Goal: Information Seeking & Learning: Check status

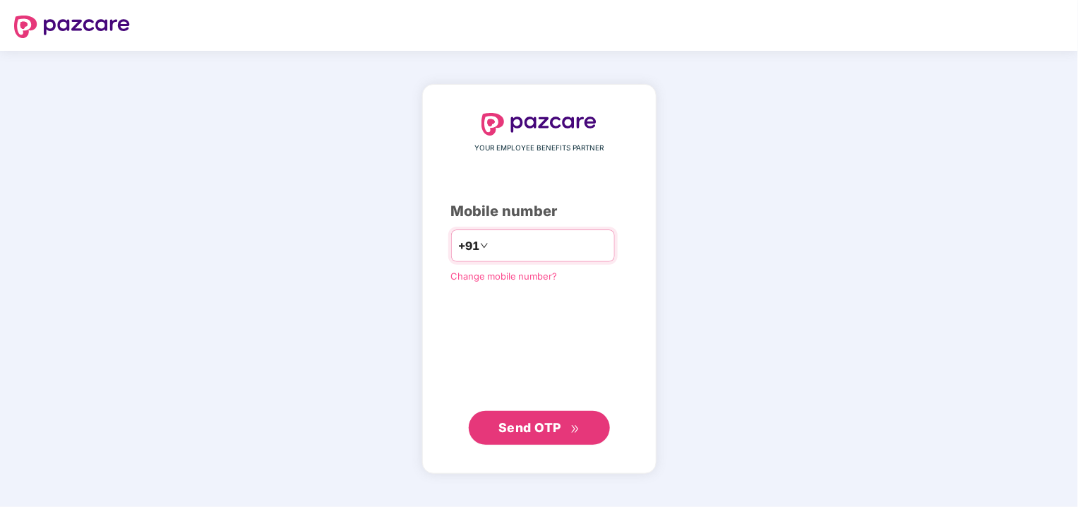
click at [491, 240] on input "number" at bounding box center [549, 245] width 116 height 23
type input "**********"
click at [527, 420] on span "Send OTP" at bounding box center [529, 427] width 63 height 15
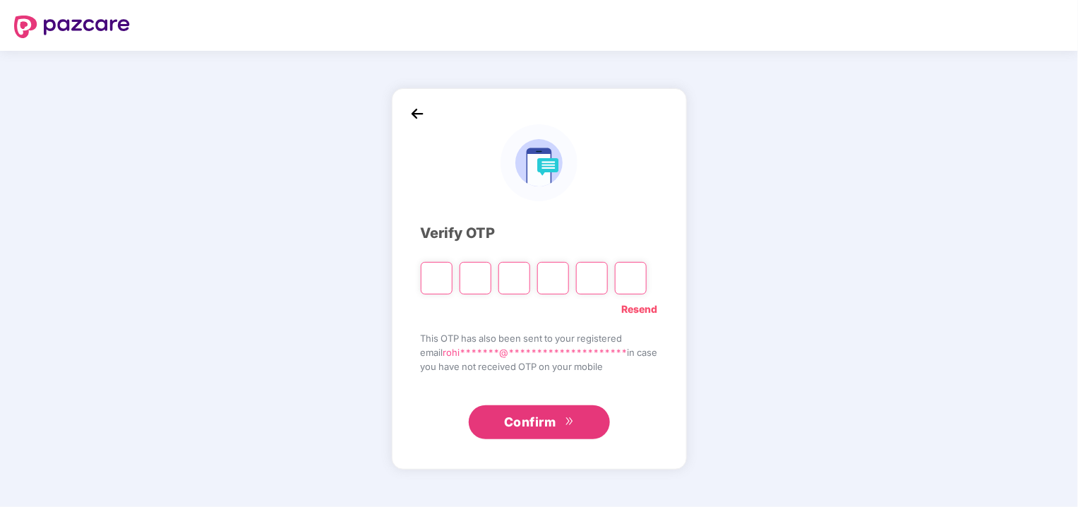
type input "*"
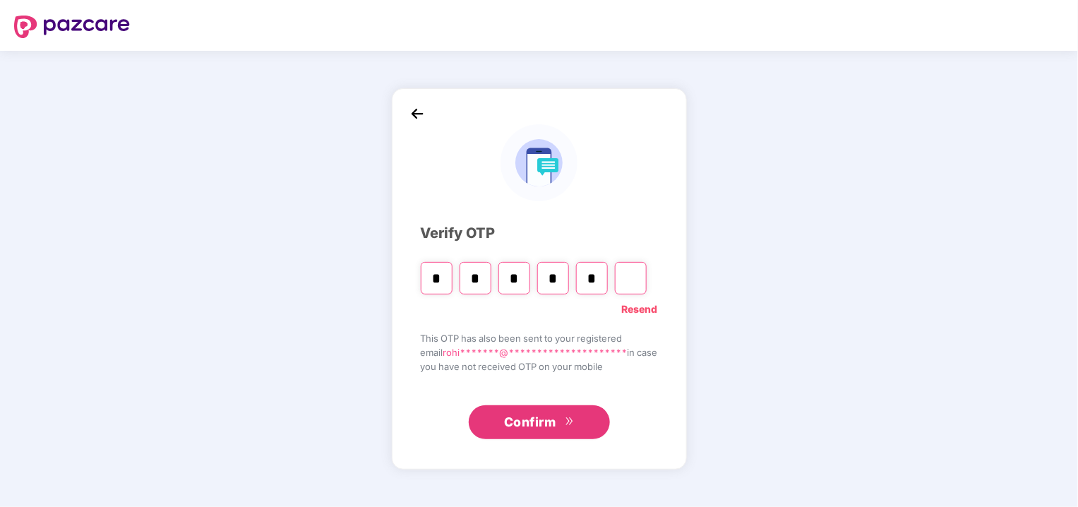
type input "*"
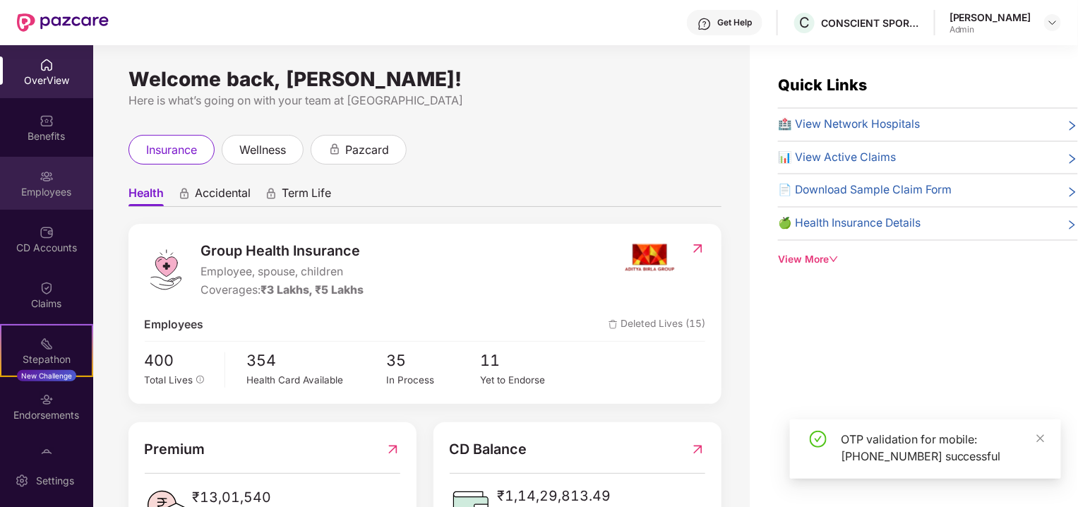
click at [38, 205] on div "Employees" at bounding box center [46, 183] width 93 height 53
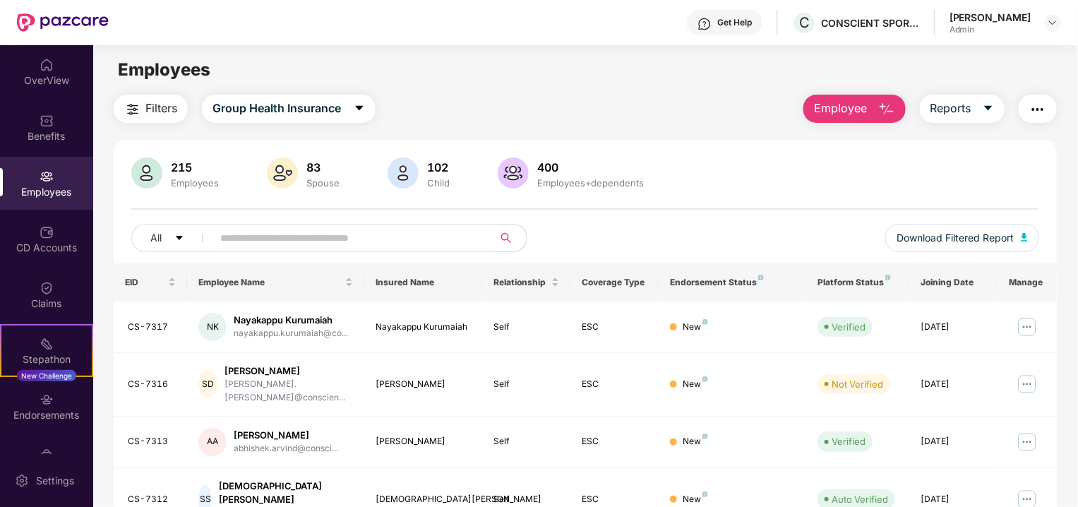
click at [268, 237] on input "text" at bounding box center [346, 237] width 253 height 21
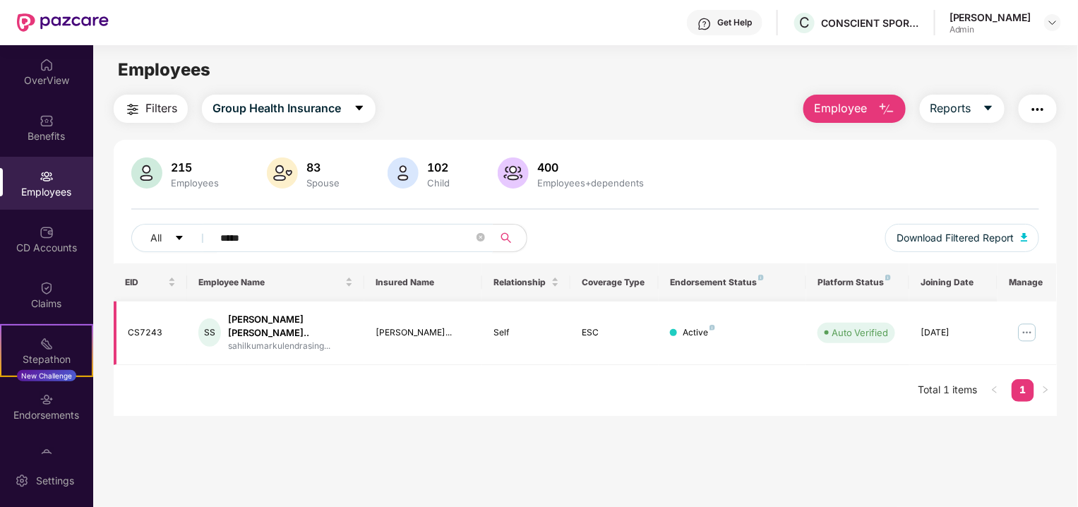
type input "*****"
click at [1031, 326] on img at bounding box center [1027, 332] width 23 height 23
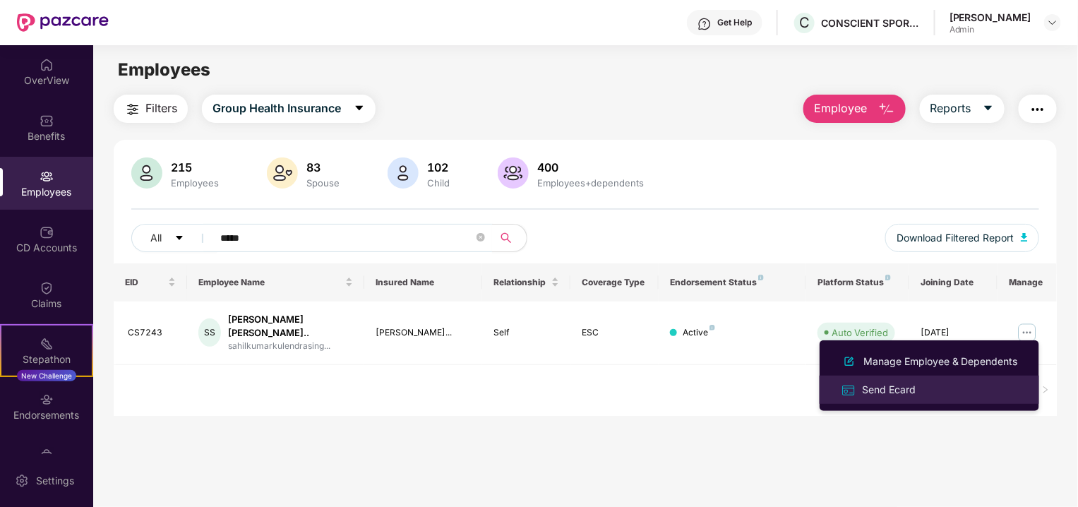
click at [923, 381] on div "Send Ecard" at bounding box center [929, 389] width 183 height 16
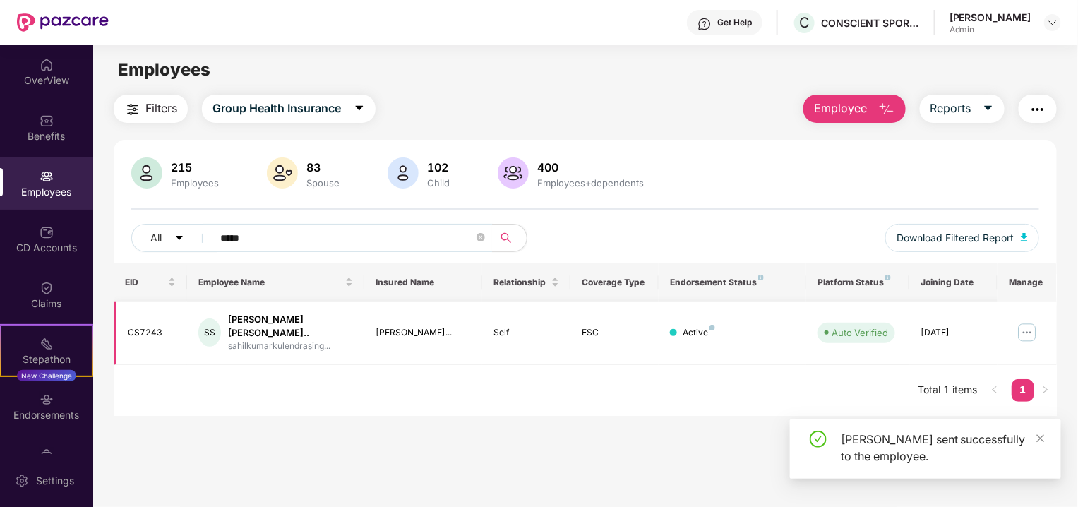
click at [1031, 328] on img at bounding box center [1027, 332] width 23 height 23
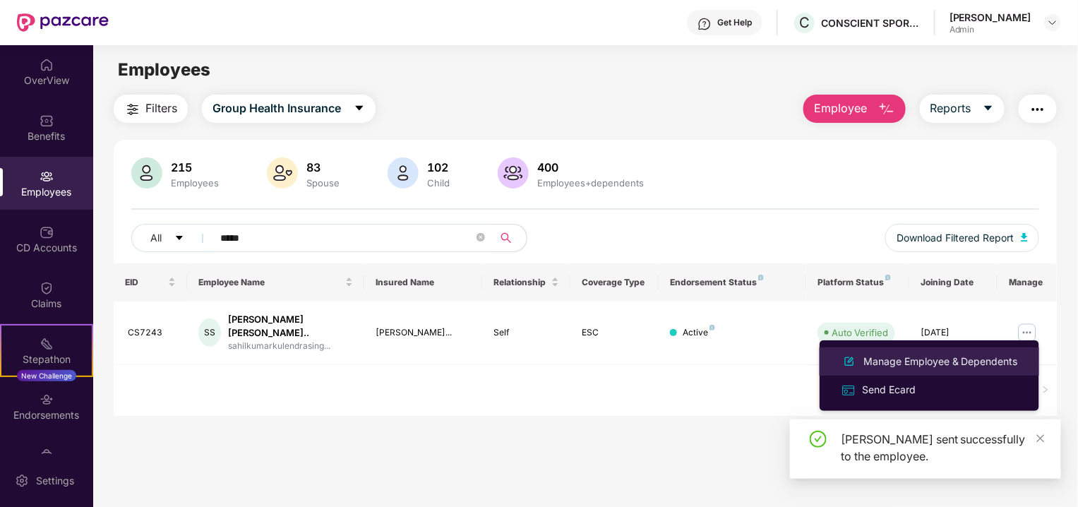
click at [965, 356] on div "Manage Employee & Dependents" at bounding box center [940, 362] width 160 height 16
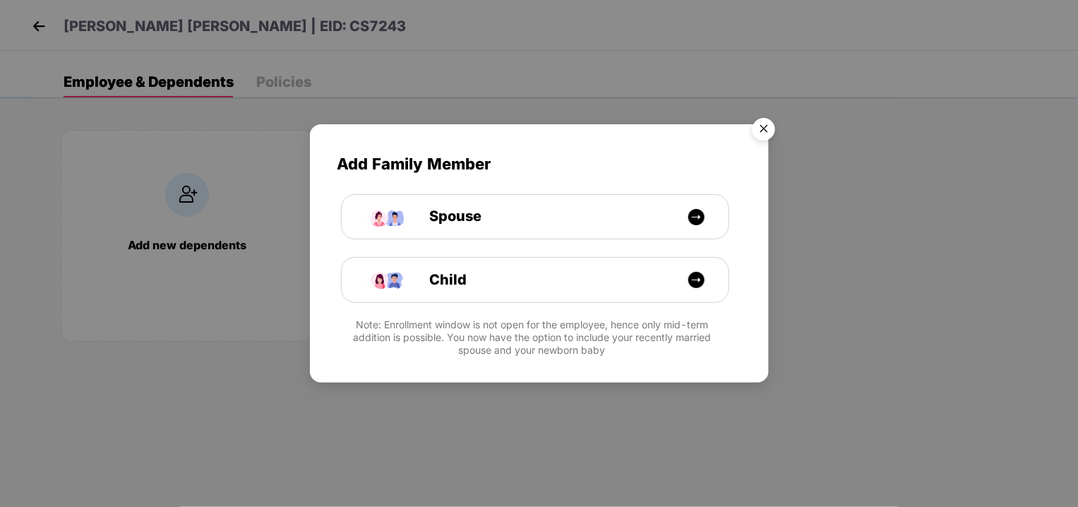
click at [760, 133] on img "Close" at bounding box center [764, 132] width 40 height 40
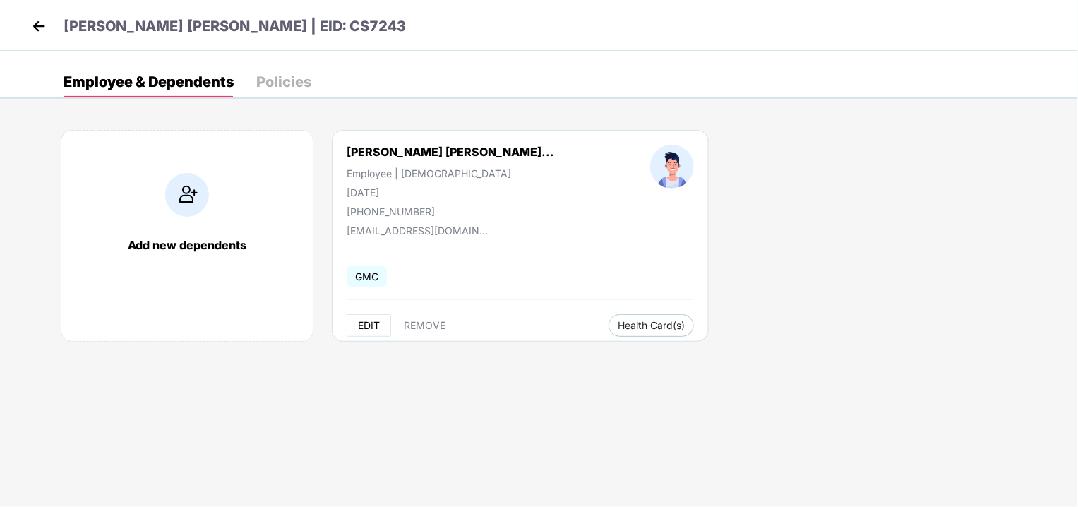
click at [366, 323] on span "EDIT" at bounding box center [369, 325] width 22 height 11
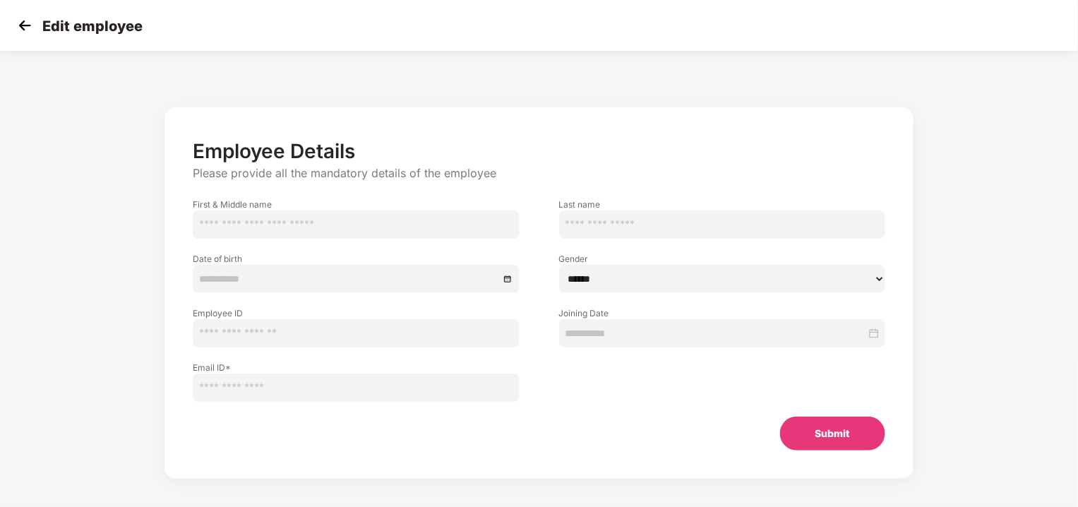
type input "*****"
type input "**********"
select select "****"
type input "******"
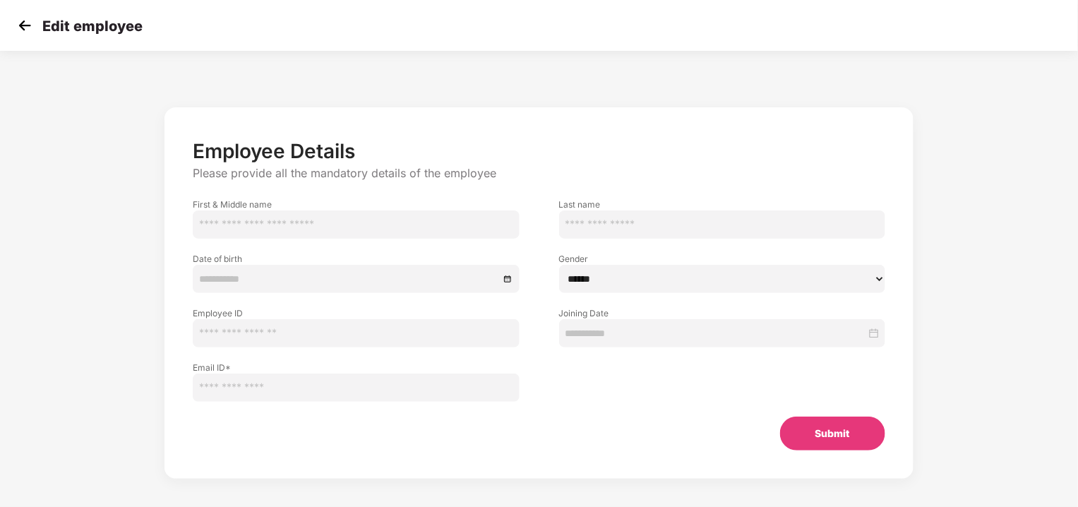
type input "**********"
click at [370, 383] on input "**********" at bounding box center [356, 387] width 326 height 28
drag, startPoint x: 376, startPoint y: 385, endPoint x: 162, endPoint y: 365, distance: 214.9
click at [162, 366] on div "**********" at bounding box center [539, 307] width 899 height 414
paste input "email"
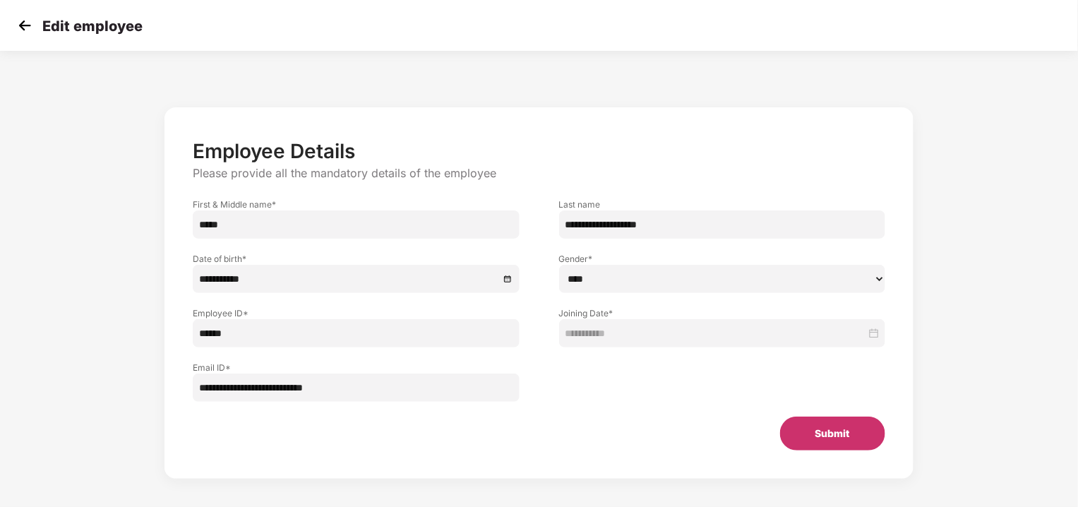
type input "**********"
click at [826, 428] on button "Submit" at bounding box center [832, 433] width 105 height 34
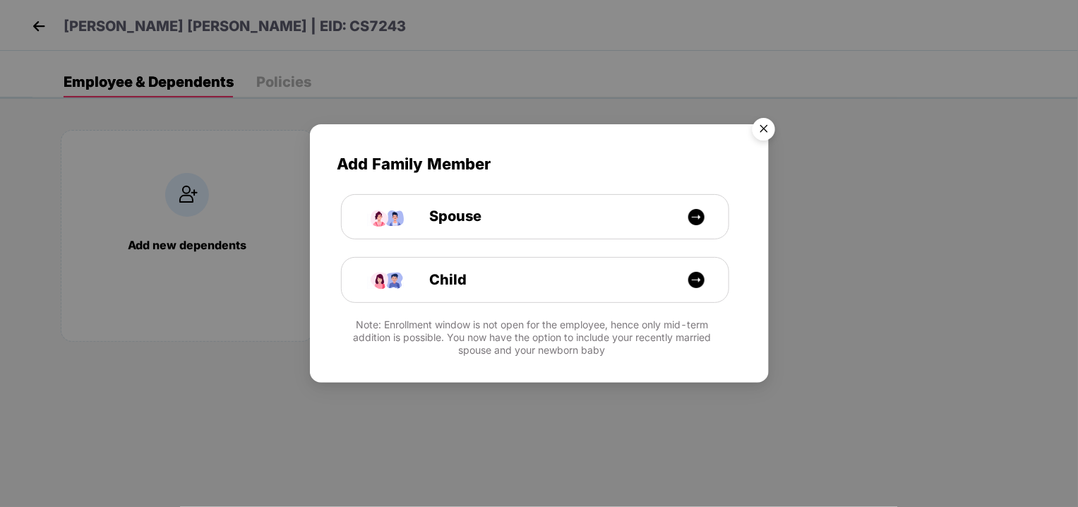
click at [760, 125] on img "Close" at bounding box center [764, 132] width 40 height 40
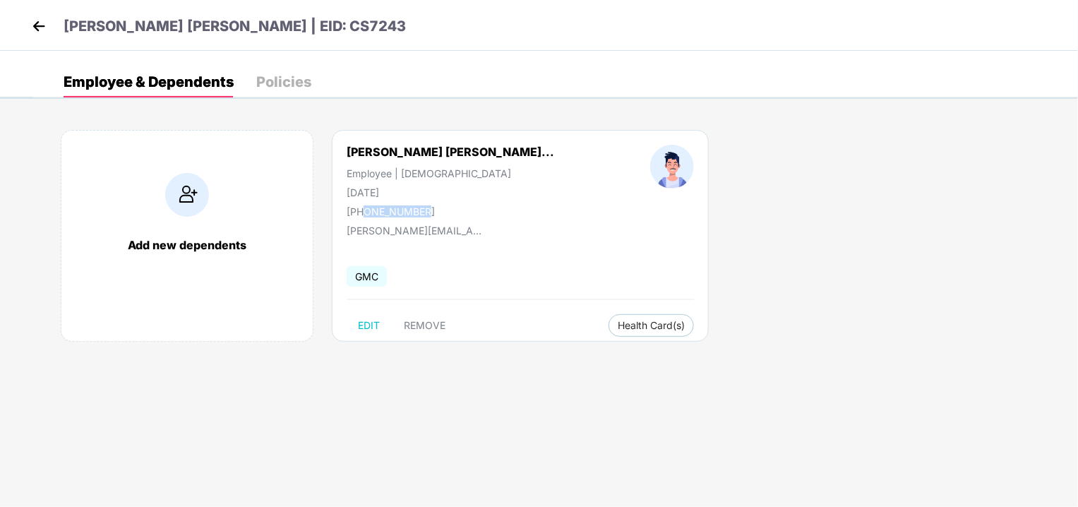
click at [39, 26] on img at bounding box center [38, 26] width 21 height 21
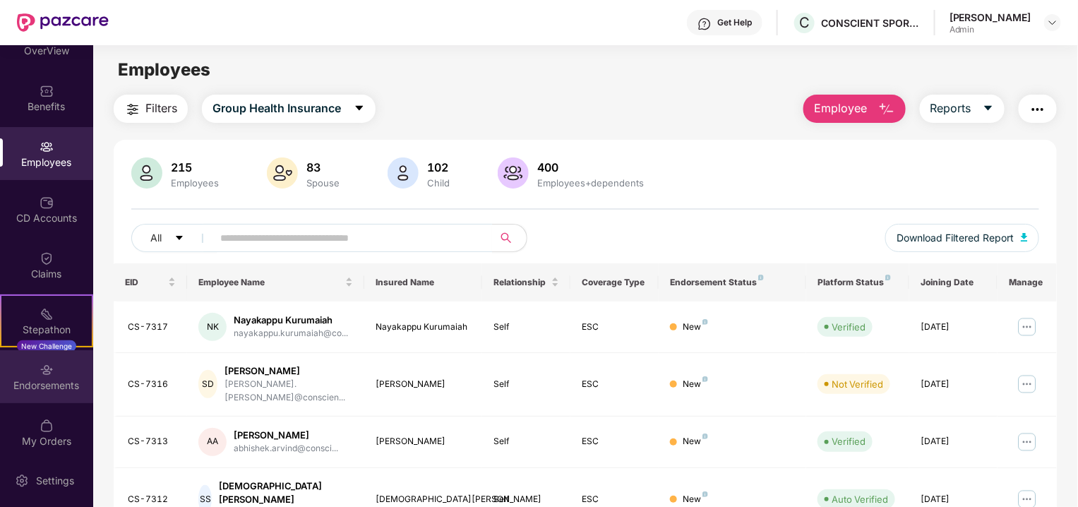
scroll to position [37, 0]
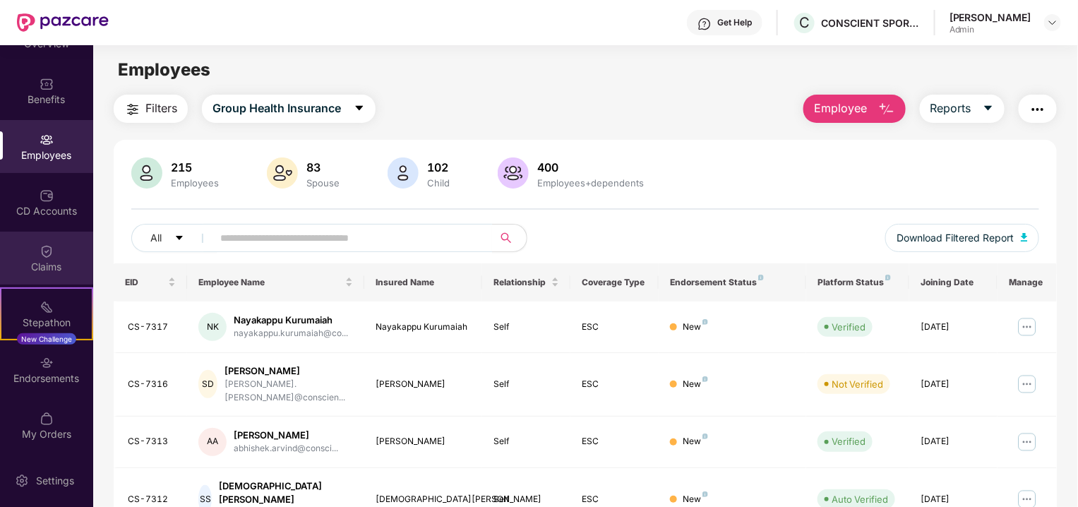
click at [56, 265] on div "Claims" at bounding box center [46, 267] width 93 height 14
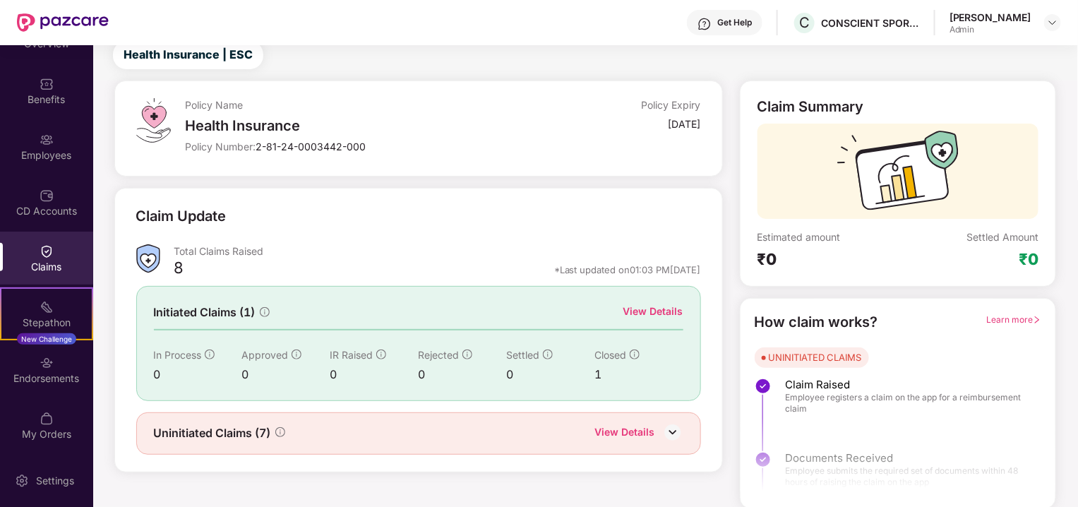
scroll to position [45, 0]
click at [673, 426] on img at bounding box center [672, 430] width 21 height 21
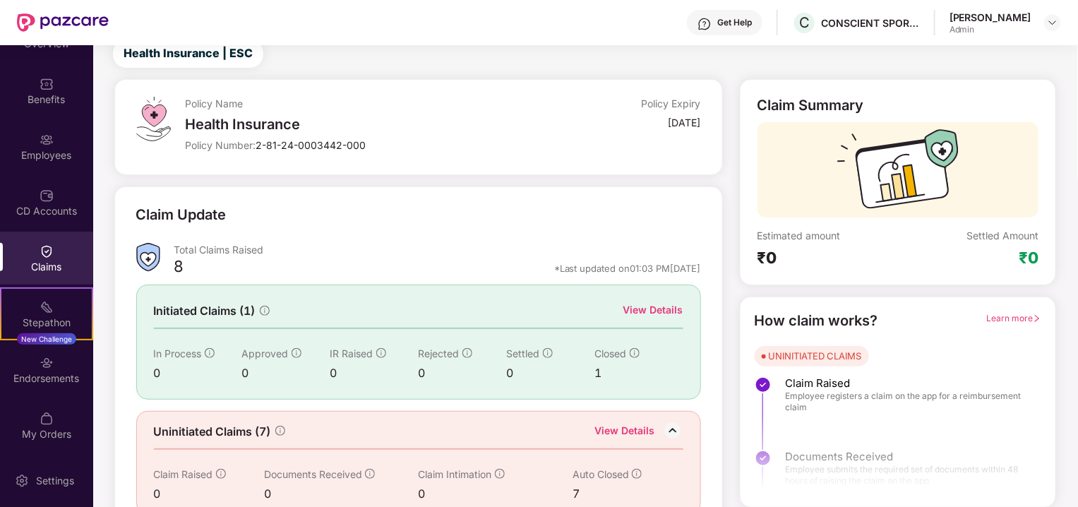
click at [659, 307] on div "View Details" at bounding box center [653, 310] width 60 height 16
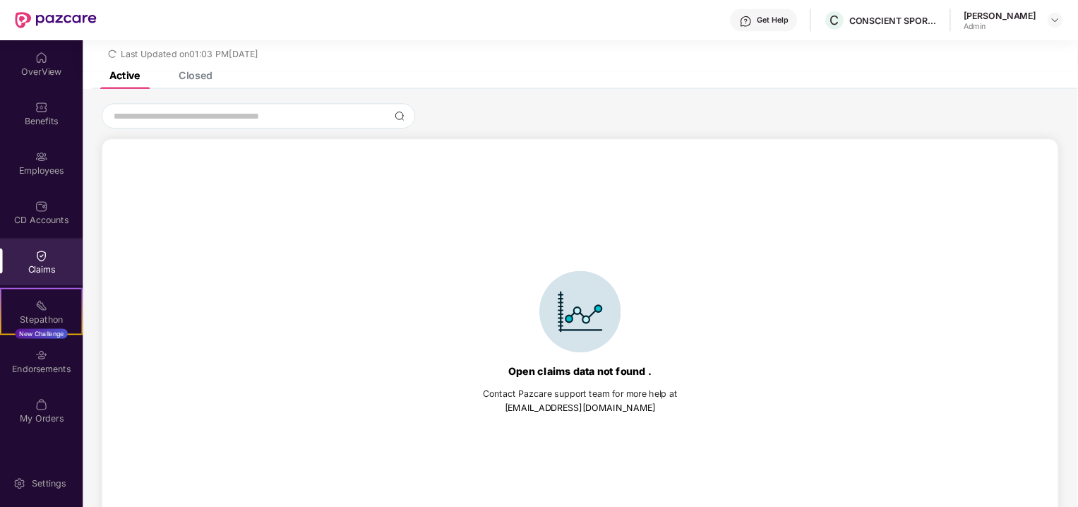
scroll to position [46, 0]
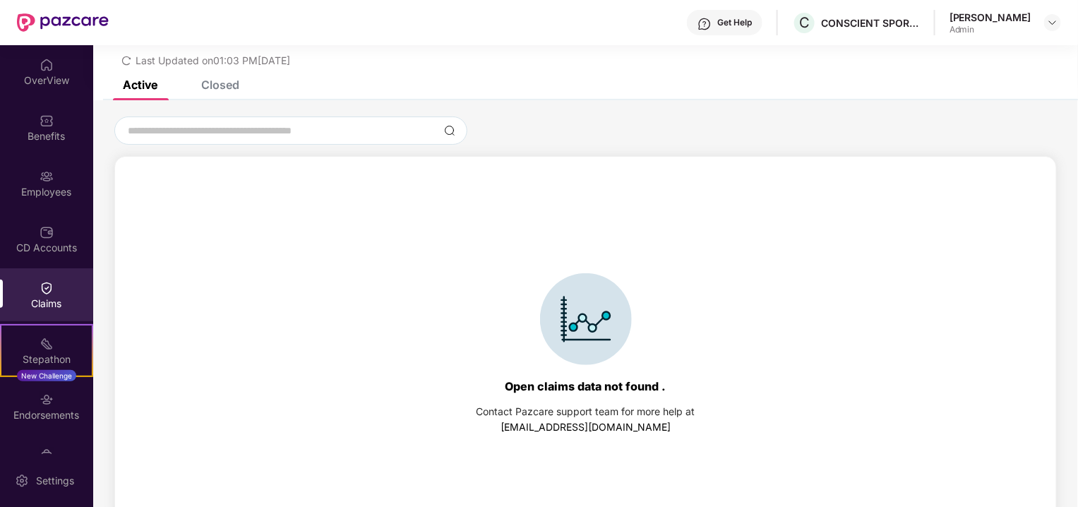
click at [215, 80] on div "Closed" at bounding box center [220, 85] width 38 height 14
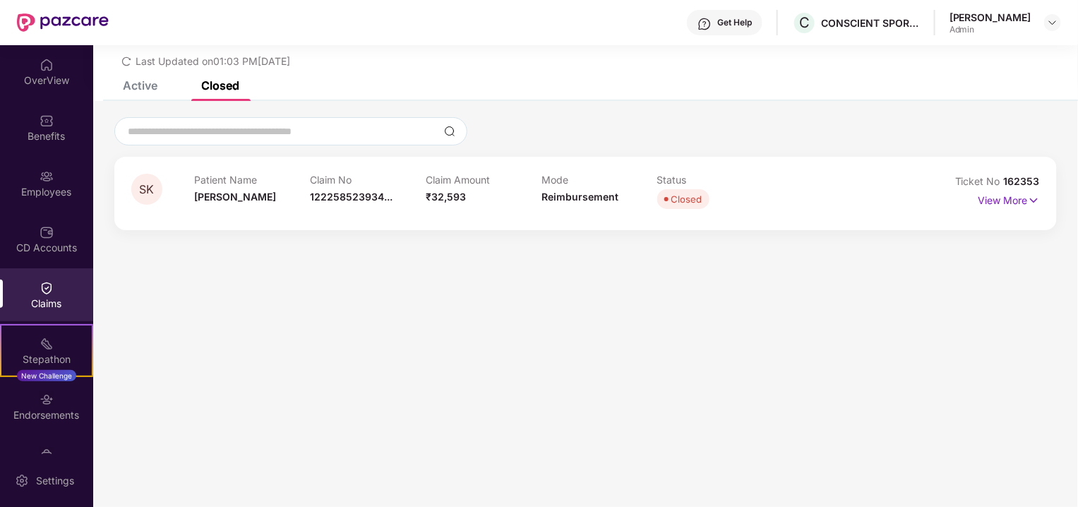
scroll to position [44, 0]
click at [997, 196] on p "View More" at bounding box center [1008, 199] width 61 height 19
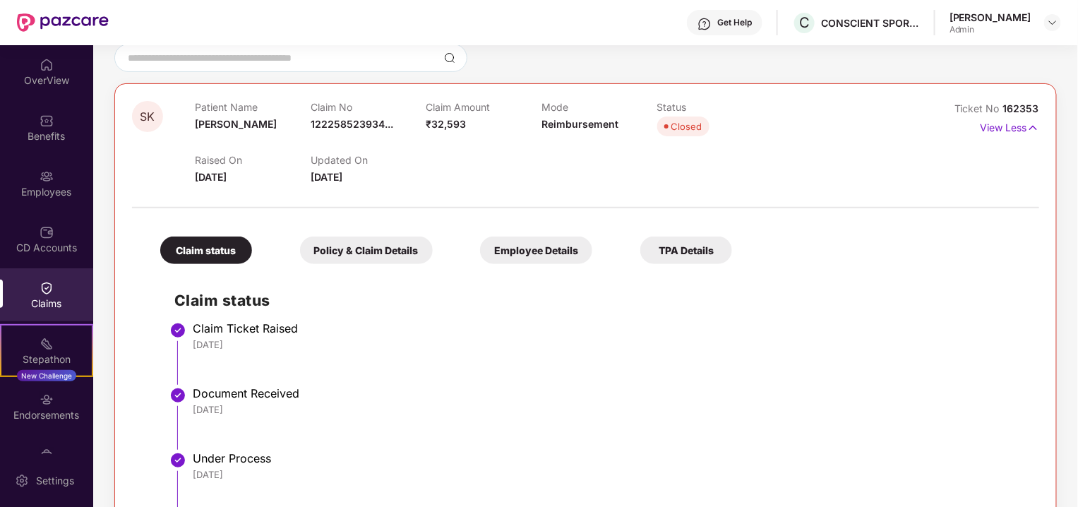
scroll to position [198, 0]
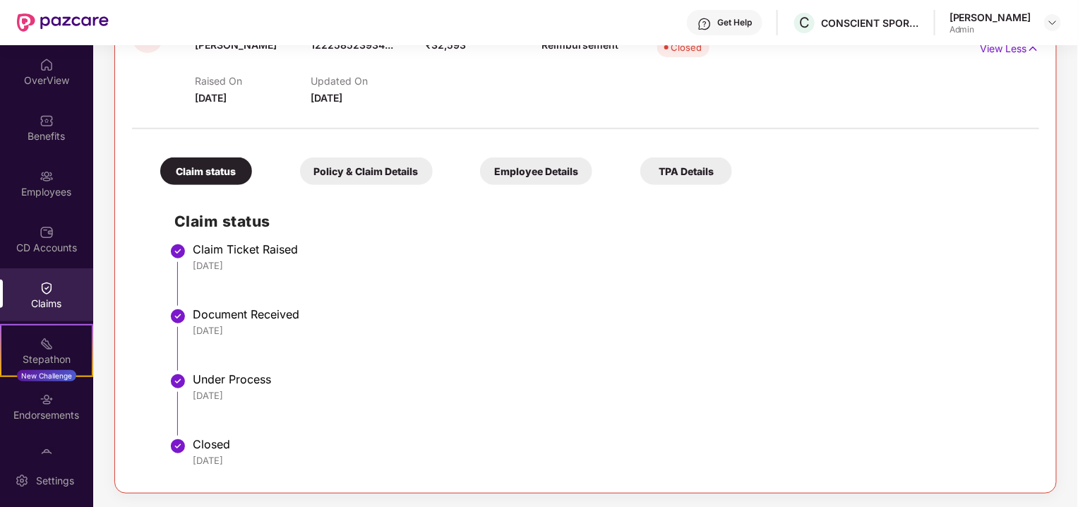
click at [359, 174] on div "Policy & Claim Details" at bounding box center [366, 171] width 133 height 28
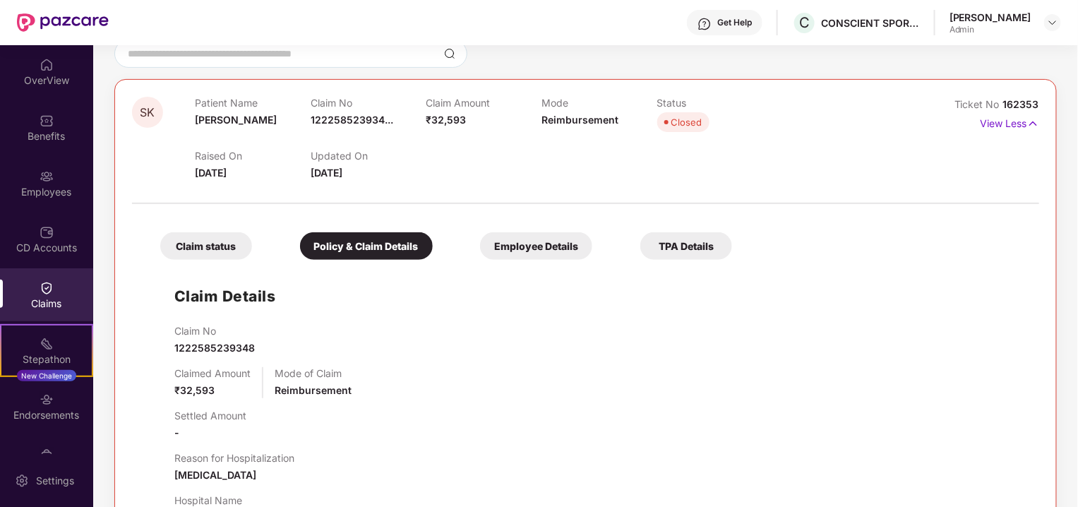
scroll to position [0, 0]
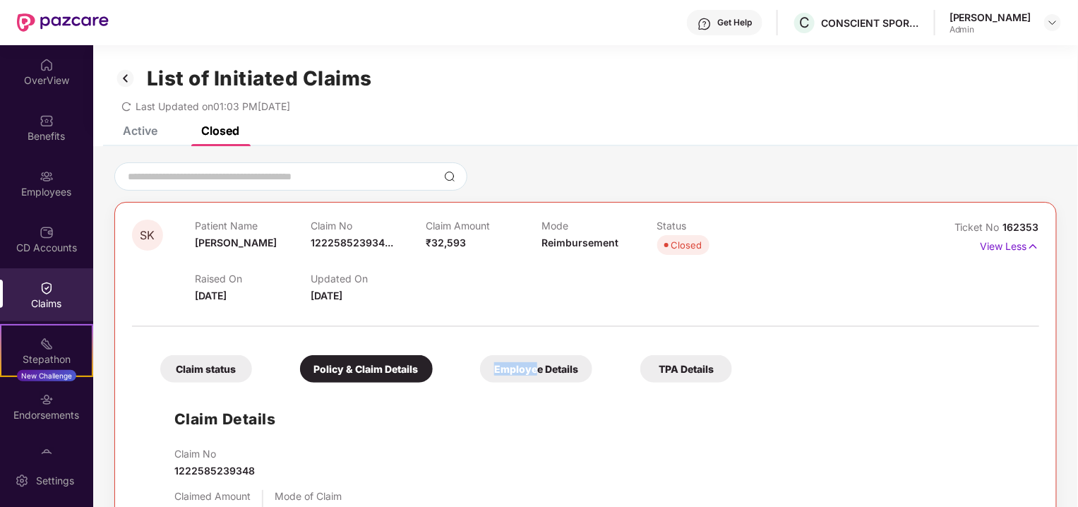
drag, startPoint x: 536, startPoint y: 351, endPoint x: 539, endPoint y: 371, distance: 20.0
click at [539, 371] on div "Claim status Policy & Claim Details Employee Details TPA Details" at bounding box center [439, 362] width 586 height 42
click at [539, 371] on div "Employee Details" at bounding box center [536, 369] width 112 height 28
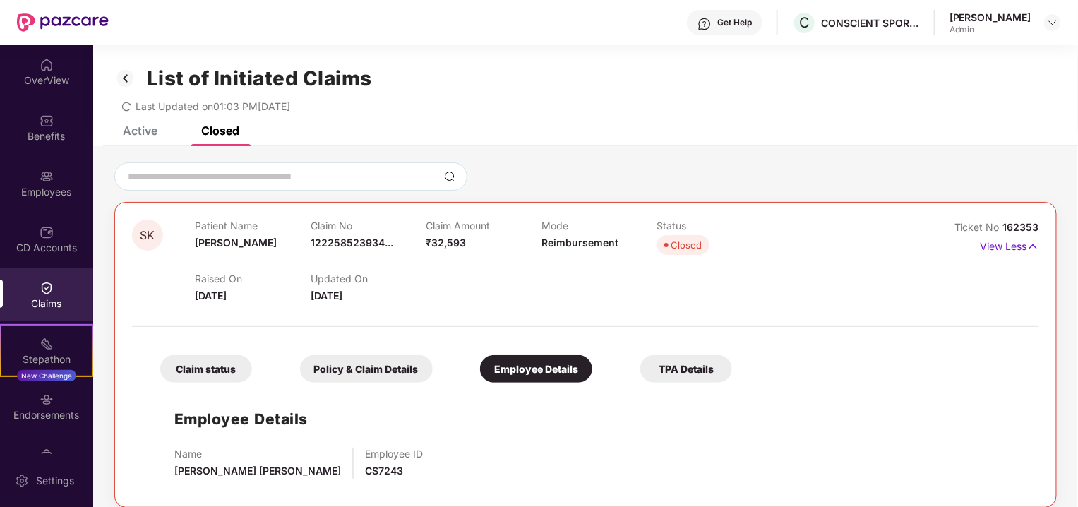
scroll to position [44, 0]
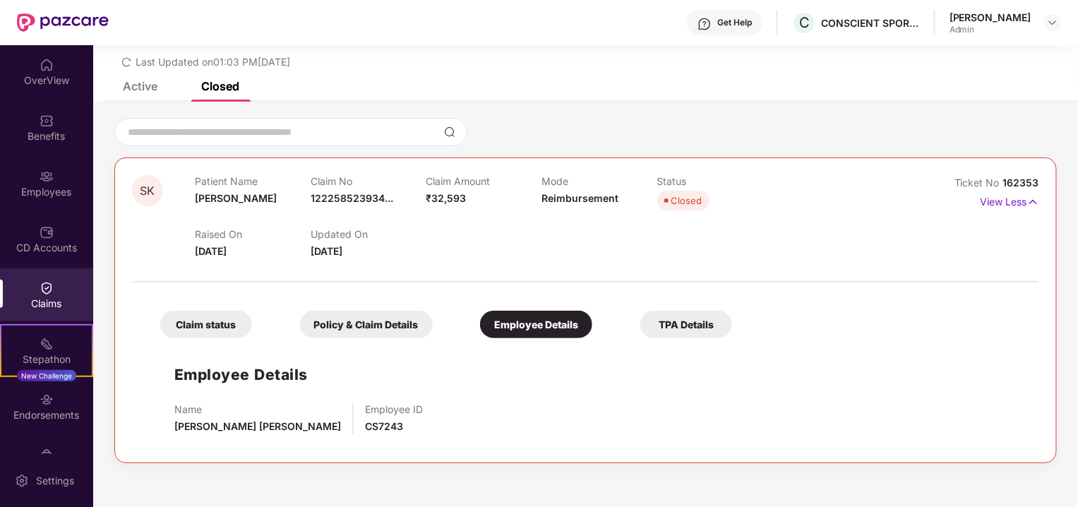
click at [666, 326] on div "TPA Details" at bounding box center [686, 325] width 92 height 28
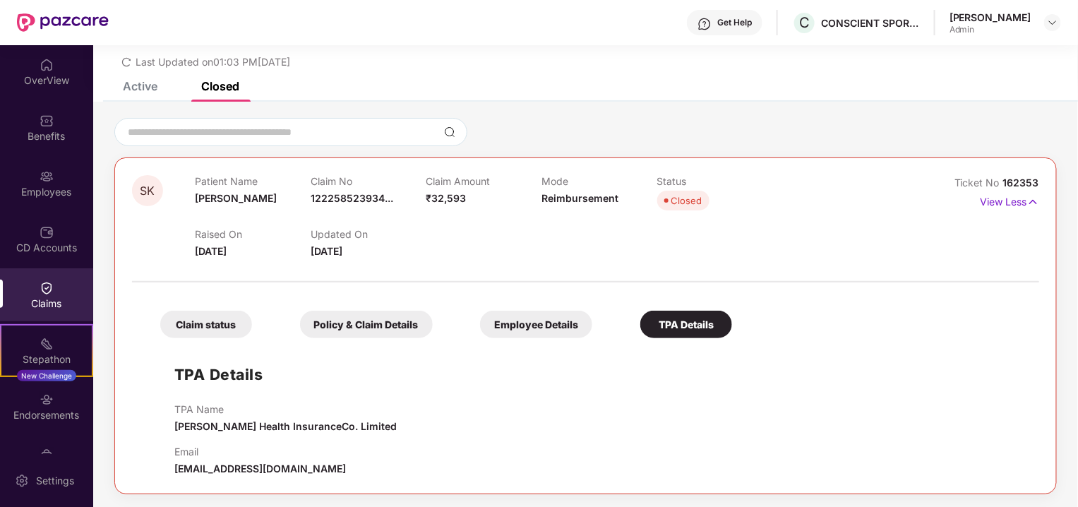
scroll to position [45, 0]
click at [505, 326] on div "Employee Details" at bounding box center [536, 324] width 112 height 28
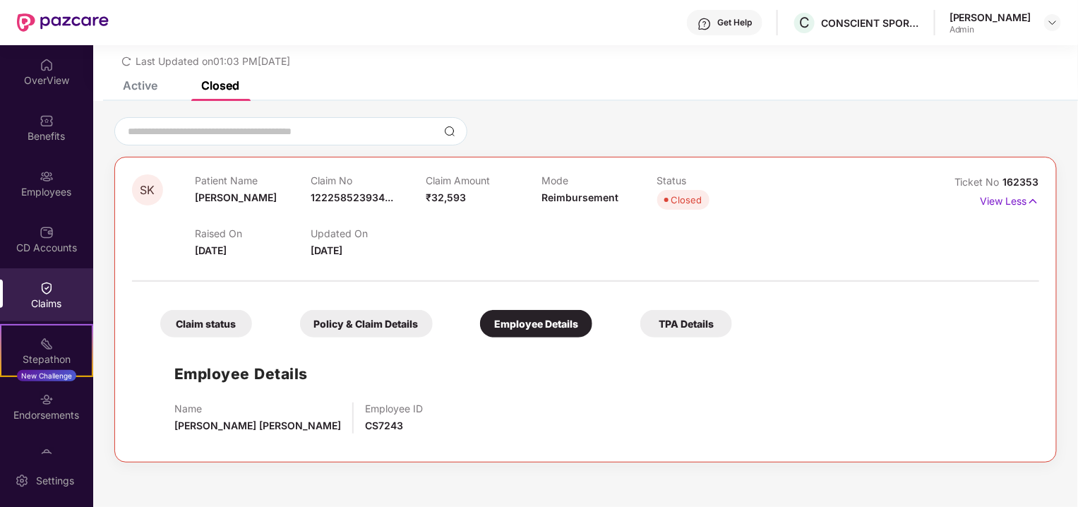
scroll to position [44, 0]
click at [388, 322] on div "Policy & Claim Details" at bounding box center [366, 325] width 133 height 28
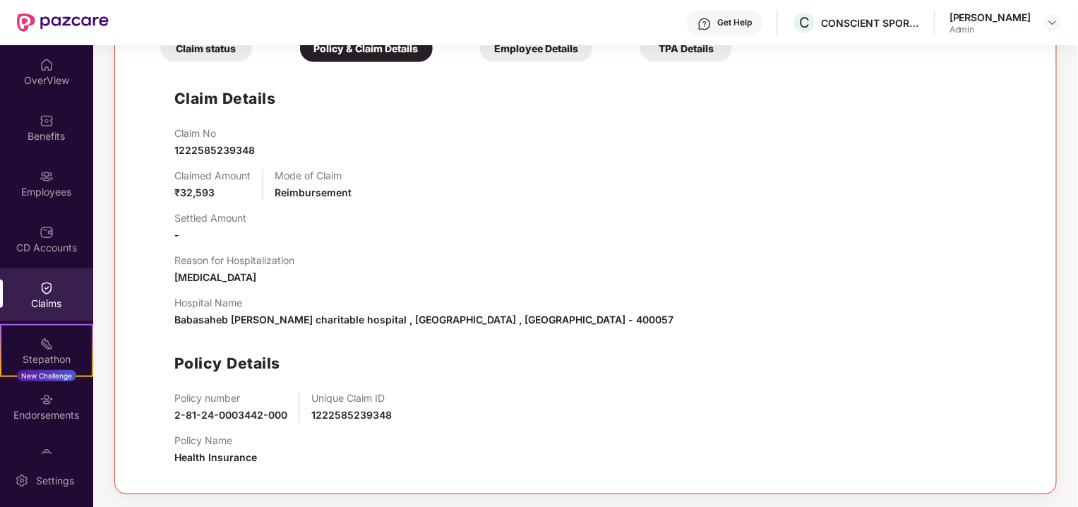
scroll to position [321, 0]
click at [675, 54] on div "TPA Details" at bounding box center [686, 48] width 92 height 28
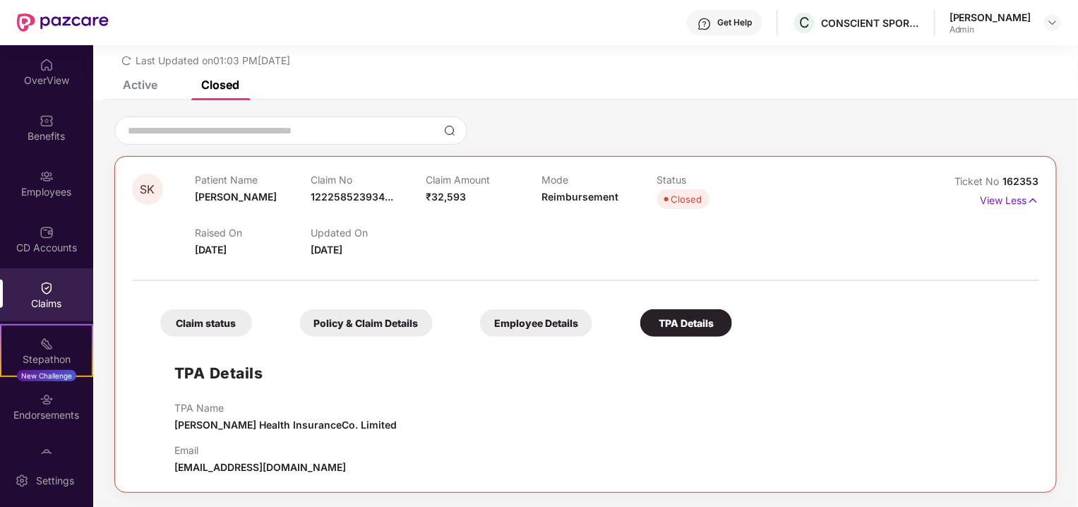
scroll to position [45, 0]
drag, startPoint x: 376, startPoint y: 467, endPoint x: 203, endPoint y: 448, distance: 174.0
click at [203, 448] on div "Email [EMAIL_ADDRESS][DOMAIN_NAME]" at bounding box center [599, 460] width 851 height 31
click at [211, 431] on div "TPA Name [PERSON_NAME] Health InsuranceCo. Limited" at bounding box center [285, 417] width 222 height 31
drag, startPoint x: 383, startPoint y: 465, endPoint x: 356, endPoint y: 438, distance: 37.9
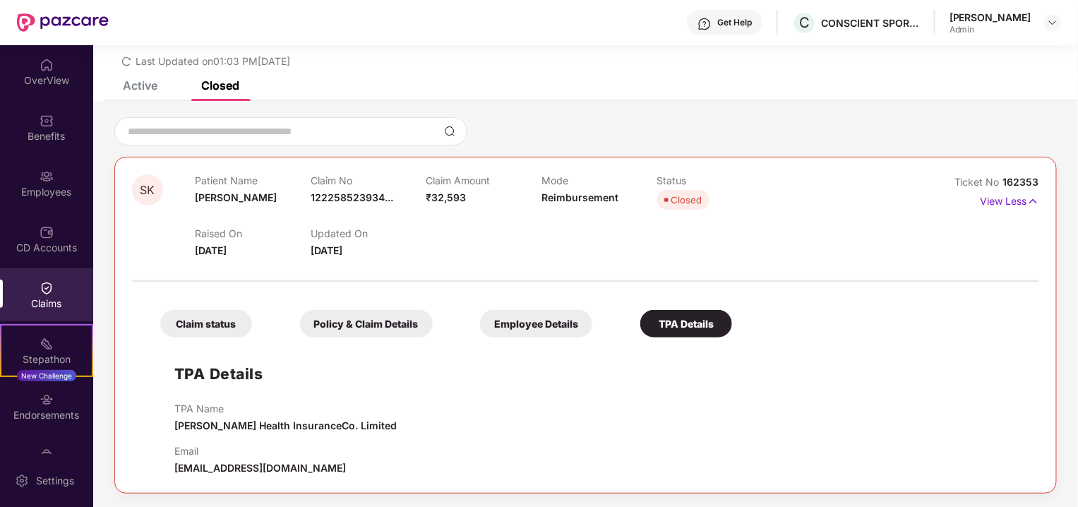
click at [356, 438] on div "TPA Name [PERSON_NAME] Health InsuranceCo. Limited Email [EMAIL_ADDRESS][DOMAIN…" at bounding box center [599, 438] width 851 height 73
click at [419, 428] on div "TPA Name [PERSON_NAME] Health InsuranceCo. Limited" at bounding box center [599, 417] width 851 height 31
click at [202, 325] on div "Claim status" at bounding box center [206, 324] width 92 height 28
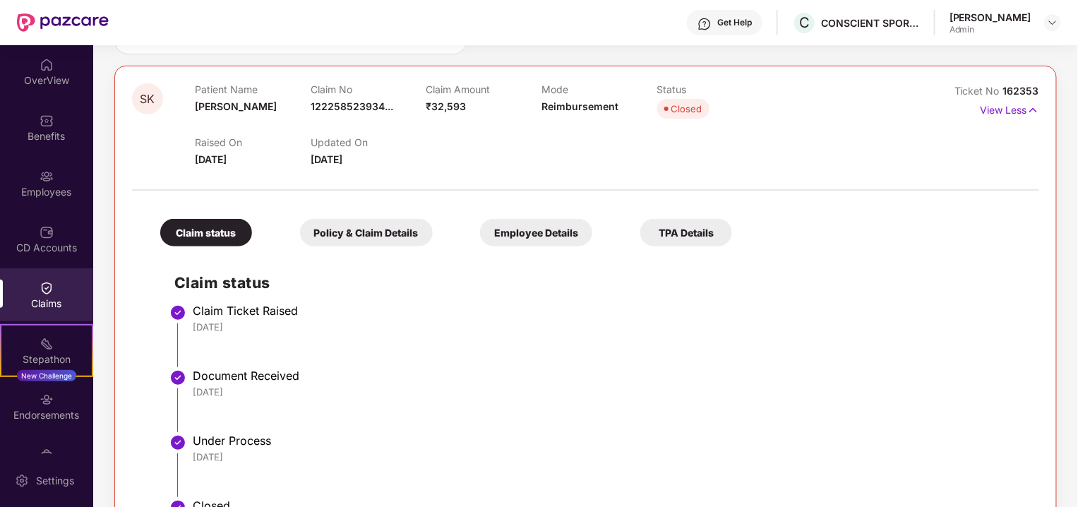
scroll to position [198, 0]
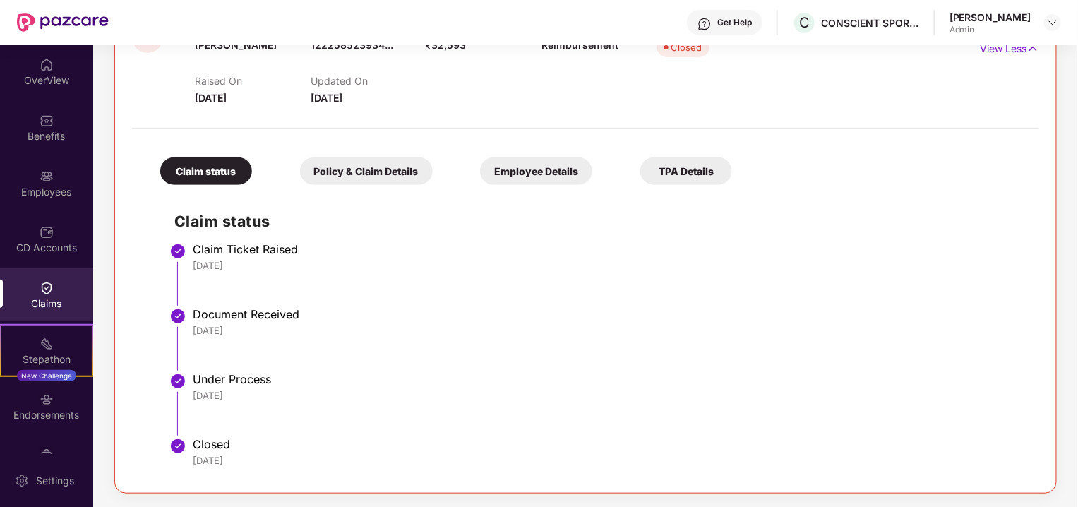
click at [363, 167] on div "Policy & Claim Details" at bounding box center [366, 171] width 133 height 28
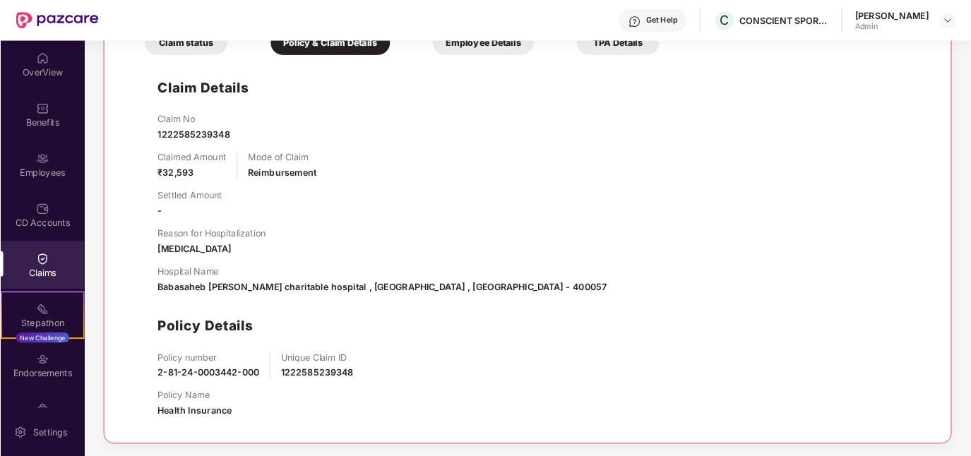
scroll to position [0, 0]
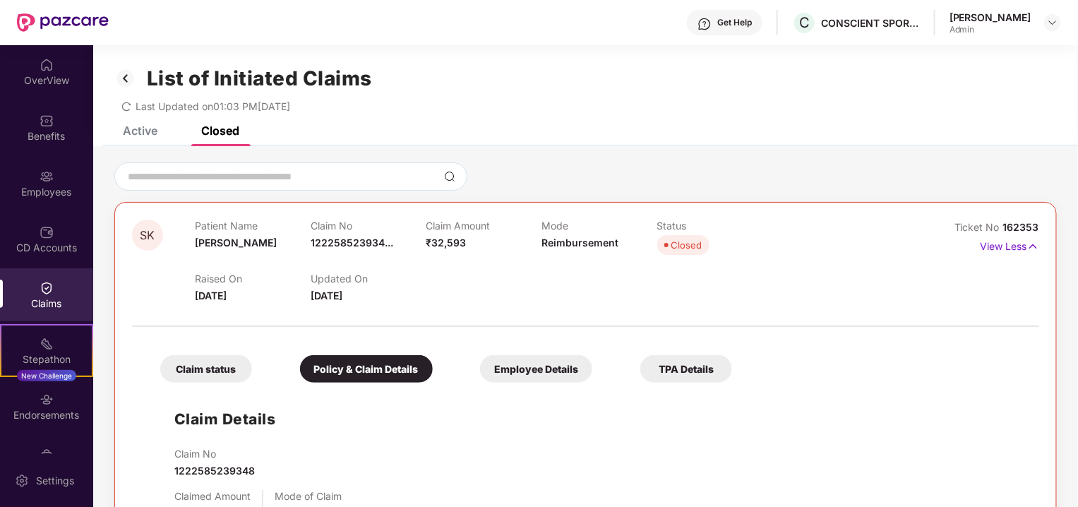
click at [539, 371] on div "Employee Details" at bounding box center [536, 369] width 112 height 28
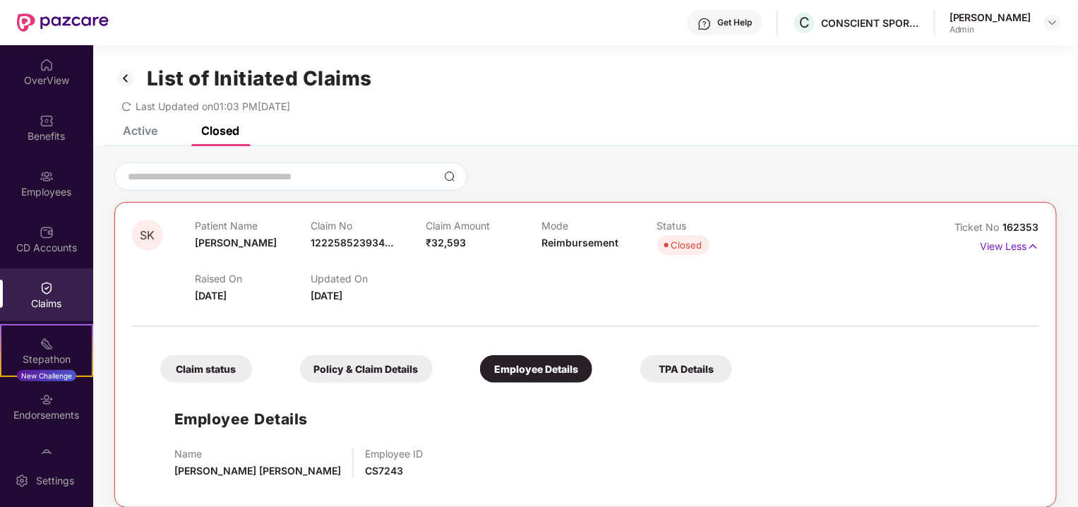
click at [695, 366] on div "TPA Details" at bounding box center [686, 369] width 92 height 28
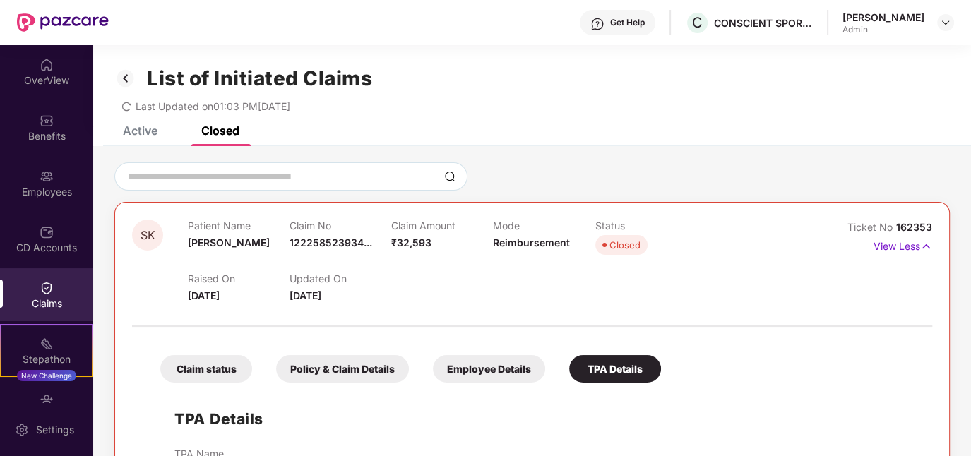
click at [187, 367] on div "Claim status" at bounding box center [206, 369] width 92 height 28
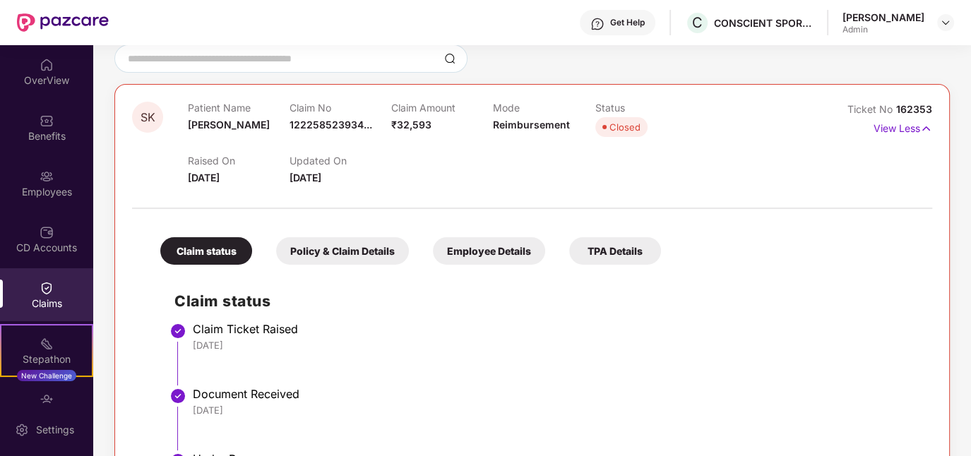
scroll to position [130, 0]
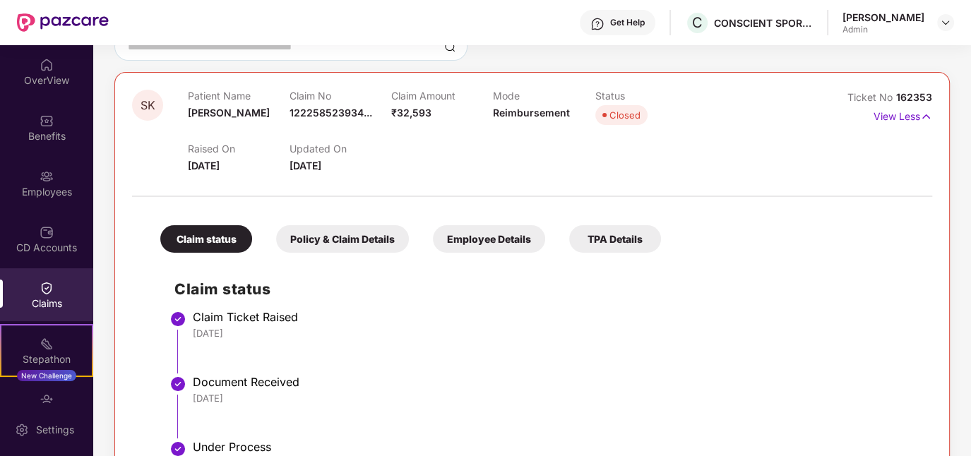
click at [312, 243] on div "Policy & Claim Details" at bounding box center [342, 239] width 133 height 28
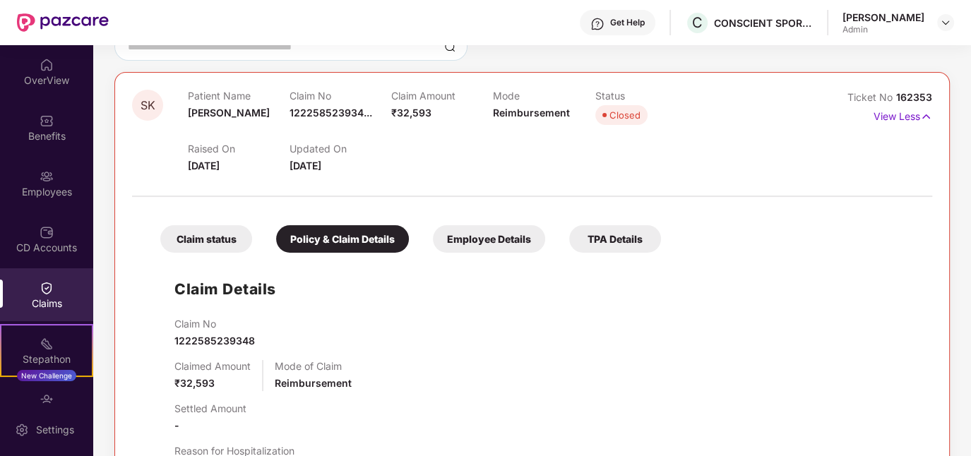
click at [597, 225] on div "TPA Details" at bounding box center [615, 239] width 92 height 28
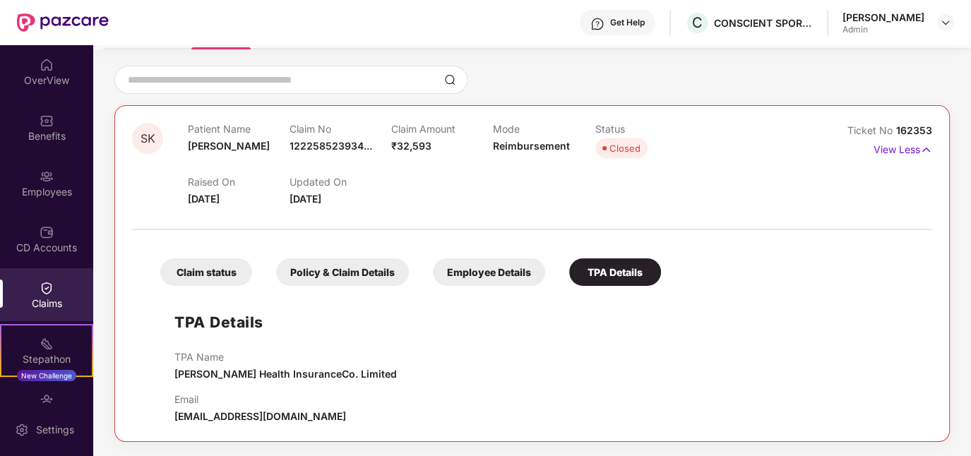
scroll to position [95, 0]
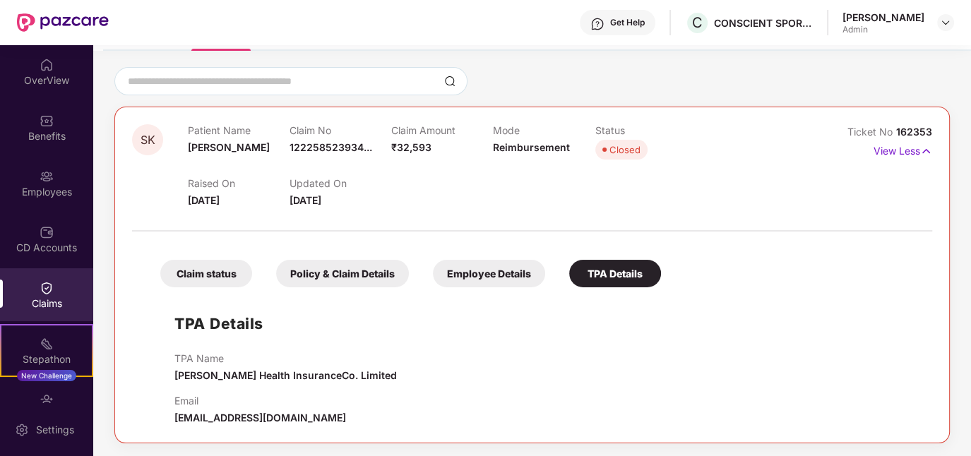
click at [66, 293] on div "Claims" at bounding box center [46, 294] width 93 height 53
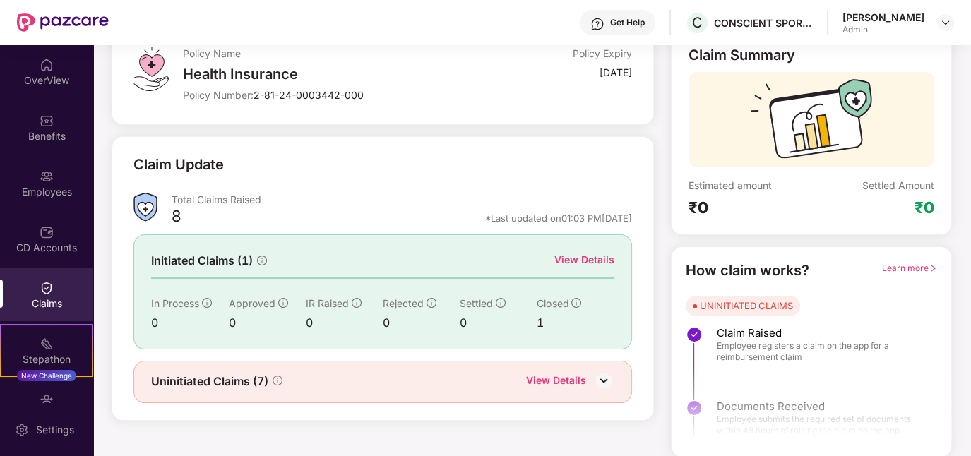
scroll to position [96, 0]
click at [613, 378] on div "Uninitiated Claims (7) View Details" at bounding box center [382, 381] width 498 height 42
click at [602, 377] on img at bounding box center [603, 379] width 21 height 21
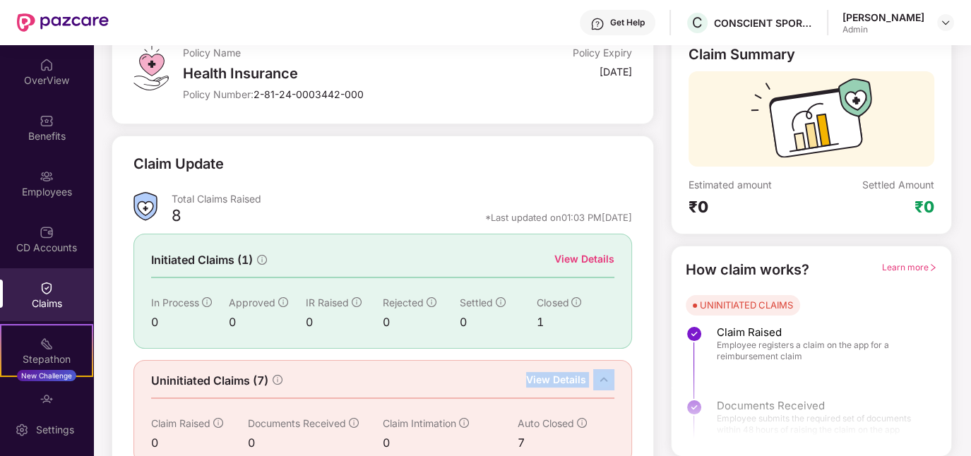
scroll to position [118, 0]
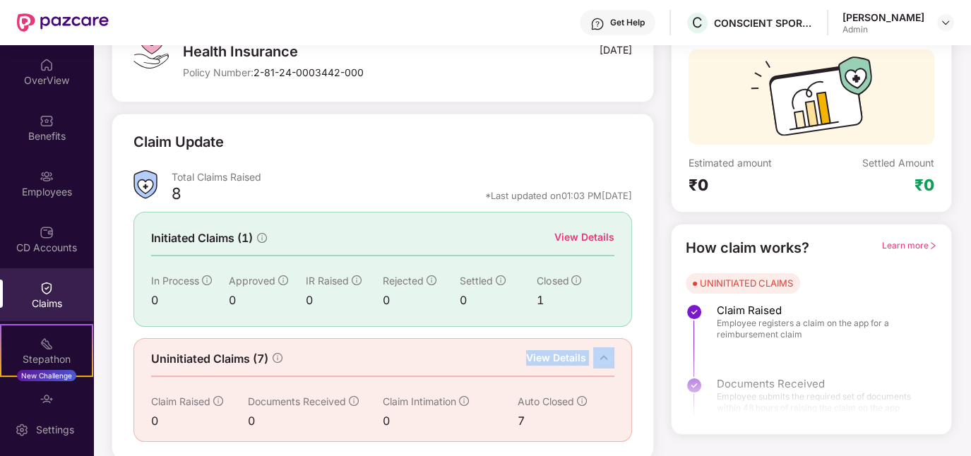
click at [534, 397] on span "Auto Closed" at bounding box center [545, 401] width 56 height 12
click at [558, 352] on div "View Details" at bounding box center [556, 359] width 60 height 18
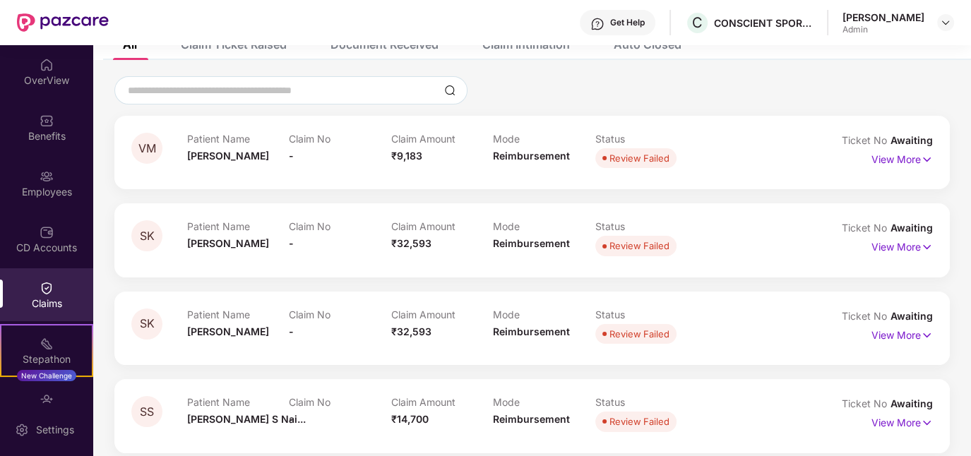
scroll to position [83, 0]
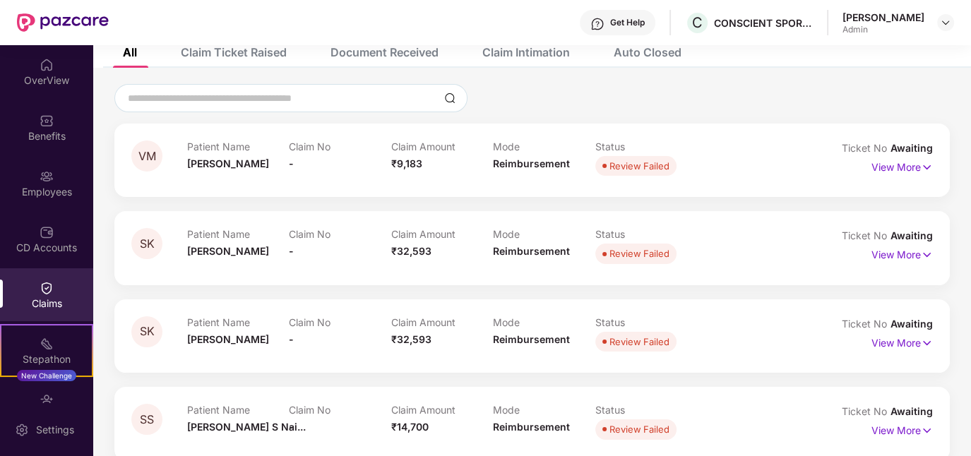
drag, startPoint x: 233, startPoint y: 169, endPoint x: 791, endPoint y: 197, distance: 559.1
click at [234, 168] on span "[PERSON_NAME]" at bounding box center [228, 163] width 82 height 12
click at [894, 166] on p "View More" at bounding box center [901, 165] width 61 height 19
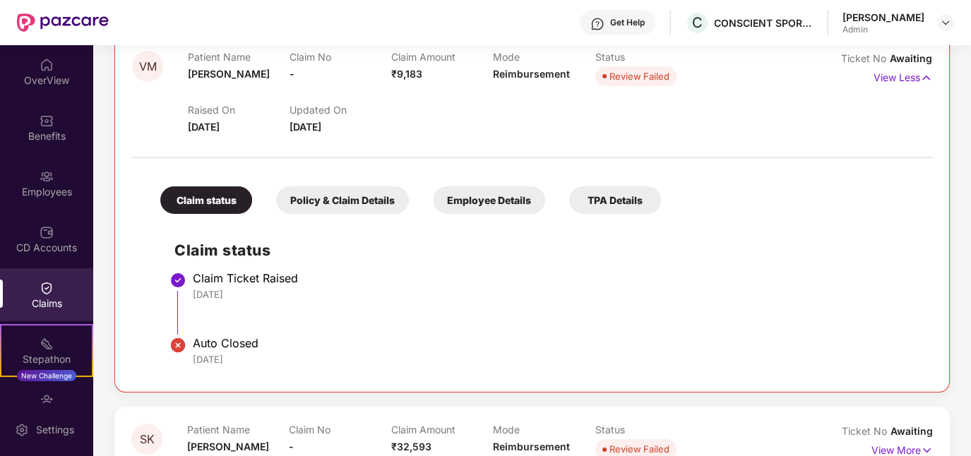
scroll to position [176, 0]
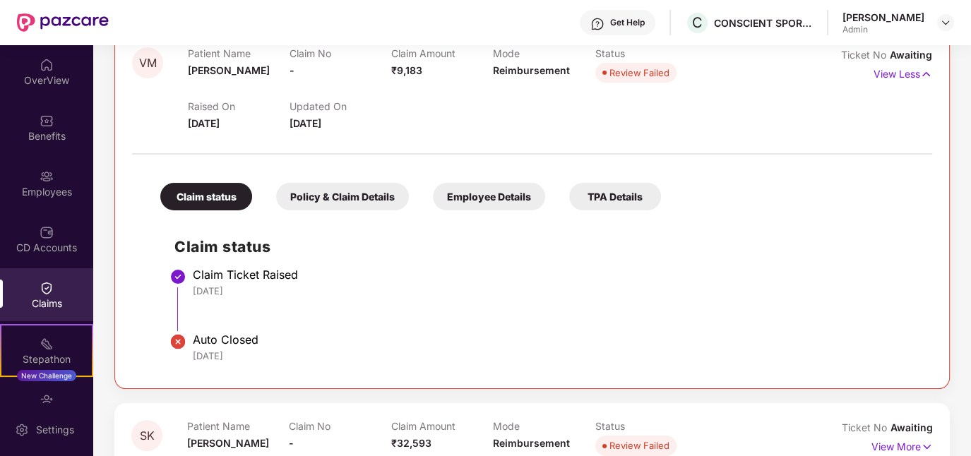
click at [347, 191] on div "Policy & Claim Details" at bounding box center [342, 197] width 133 height 28
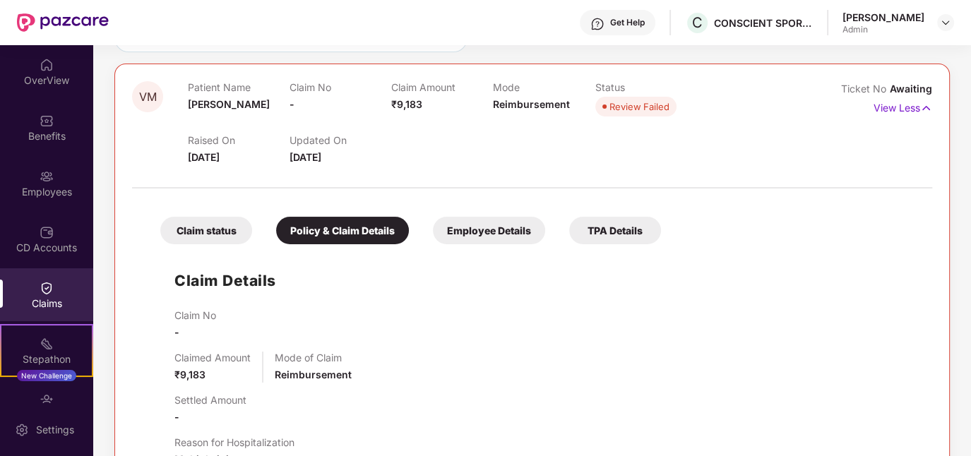
scroll to position [142, 0]
click at [474, 235] on div "Employee Details" at bounding box center [489, 231] width 112 height 28
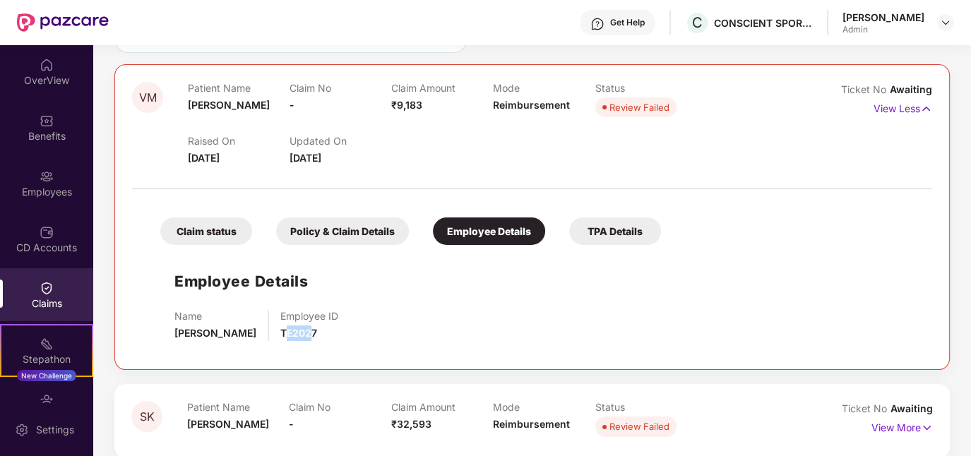
drag, startPoint x: 272, startPoint y: 331, endPoint x: 299, endPoint y: 330, distance: 27.6
click at [299, 330] on span "TE2027" at bounding box center [298, 333] width 37 height 12
click at [326, 330] on div "Name [PERSON_NAME] Employee ID TE2027" at bounding box center [545, 325] width 743 height 31
click at [341, 230] on div "Policy & Claim Details" at bounding box center [342, 231] width 133 height 28
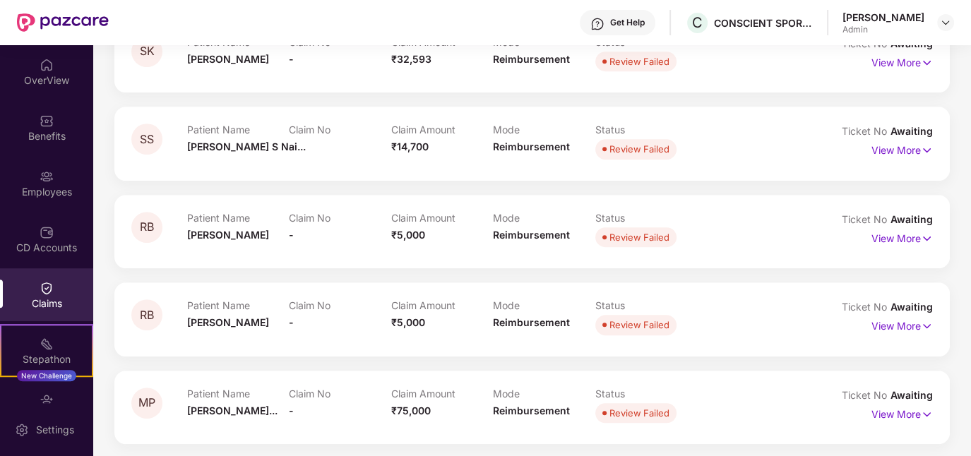
scroll to position [902, 0]
click at [911, 325] on p "View More" at bounding box center [901, 324] width 61 height 19
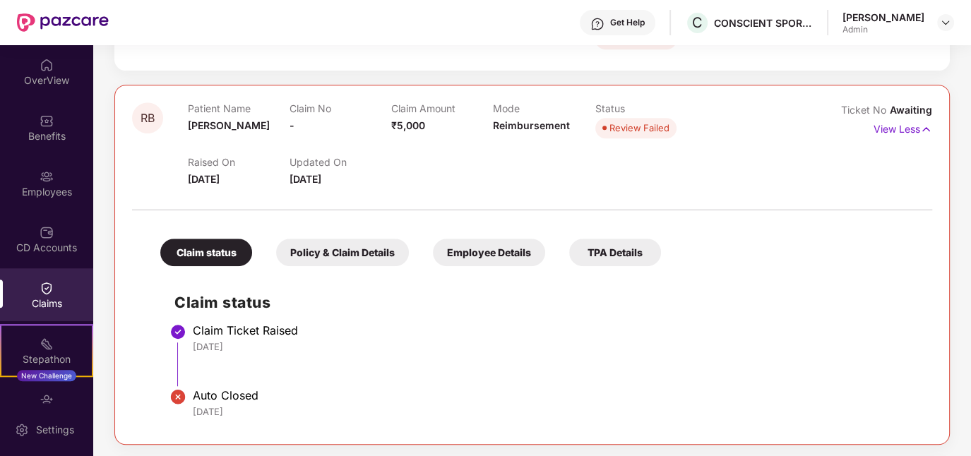
scroll to position [1114, 0]
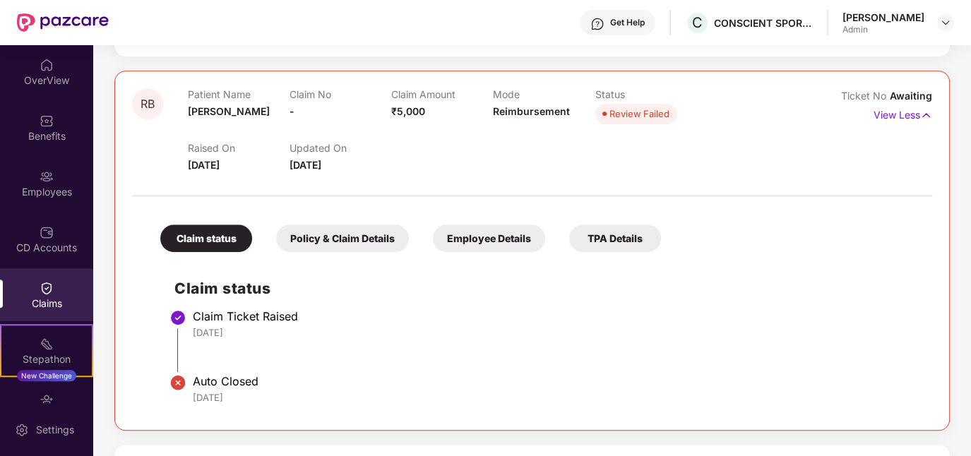
click at [363, 245] on div "Policy & Claim Details" at bounding box center [342, 238] width 133 height 28
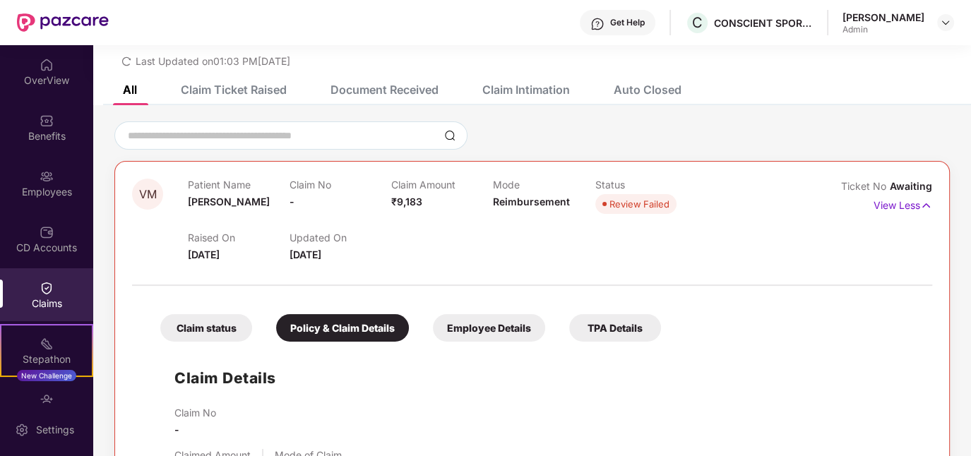
scroll to position [0, 0]
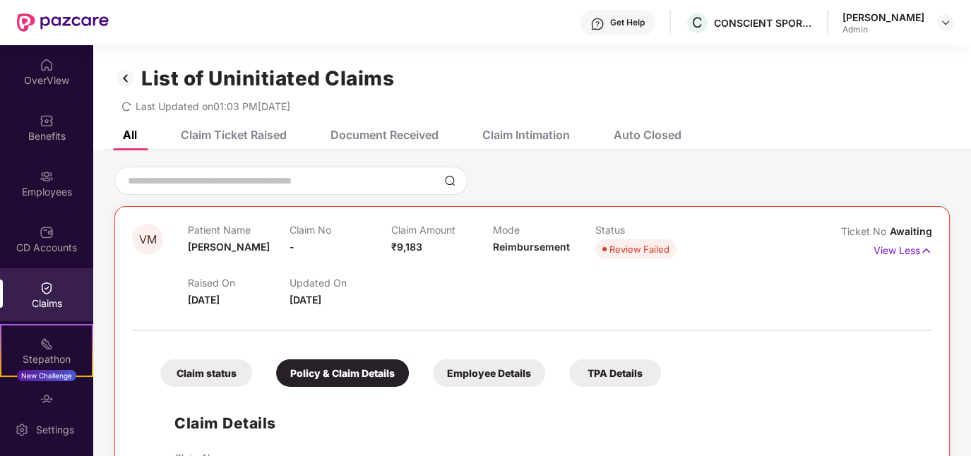
click at [124, 84] on img at bounding box center [125, 78] width 23 height 24
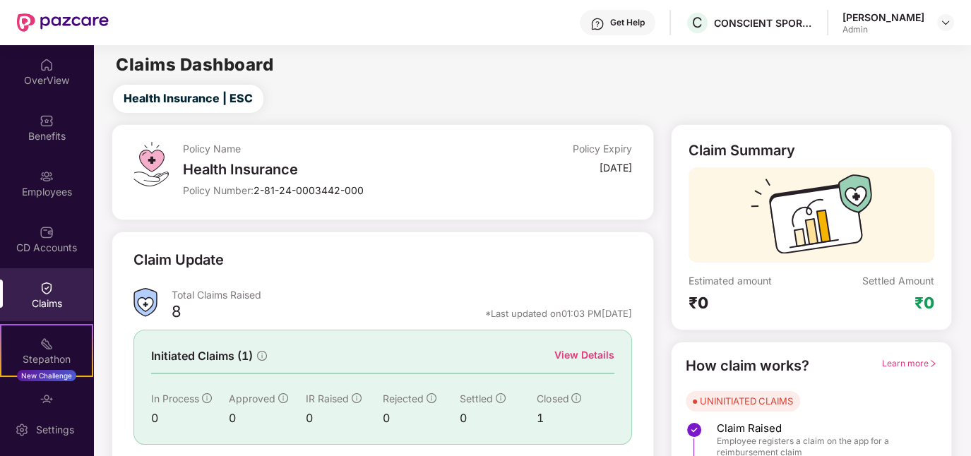
click at [558, 357] on div "View Details" at bounding box center [584, 355] width 60 height 16
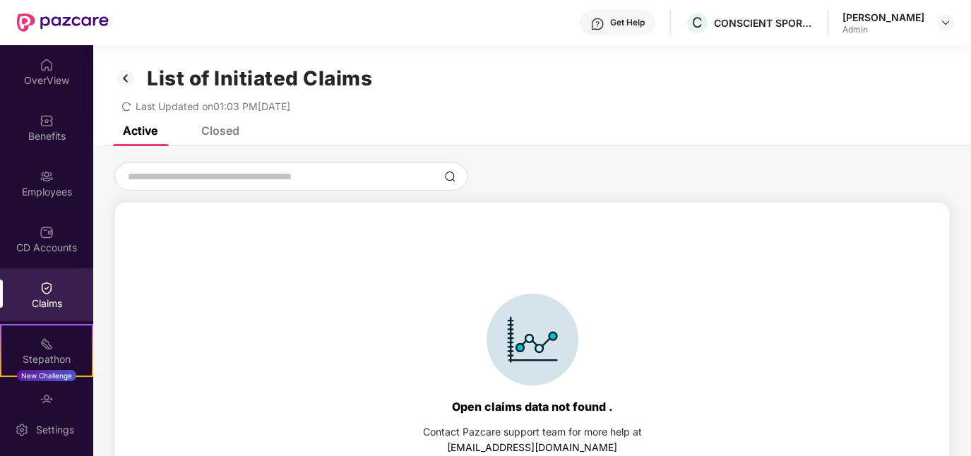
click at [210, 133] on div "Closed" at bounding box center [220, 131] width 38 height 14
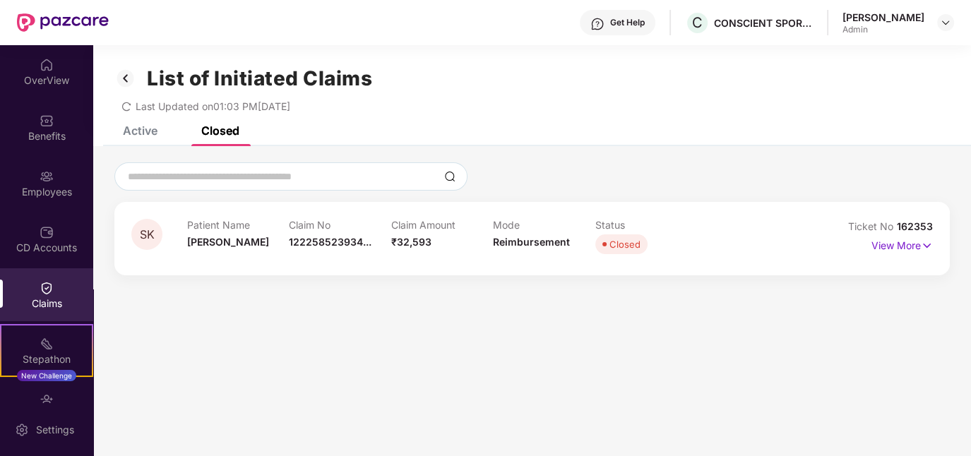
click at [377, 258] on div at bounding box center [531, 258] width 801 height 1
click at [907, 242] on p "View More" at bounding box center [901, 243] width 61 height 19
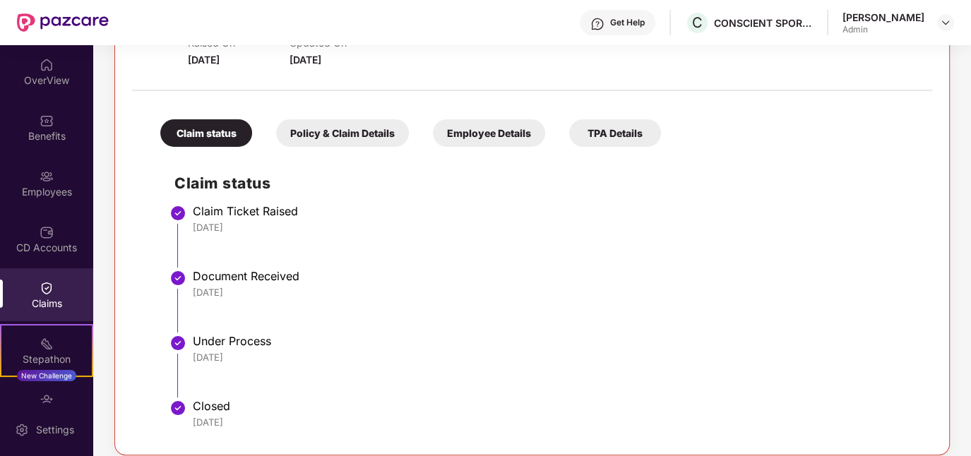
scroll to position [248, 0]
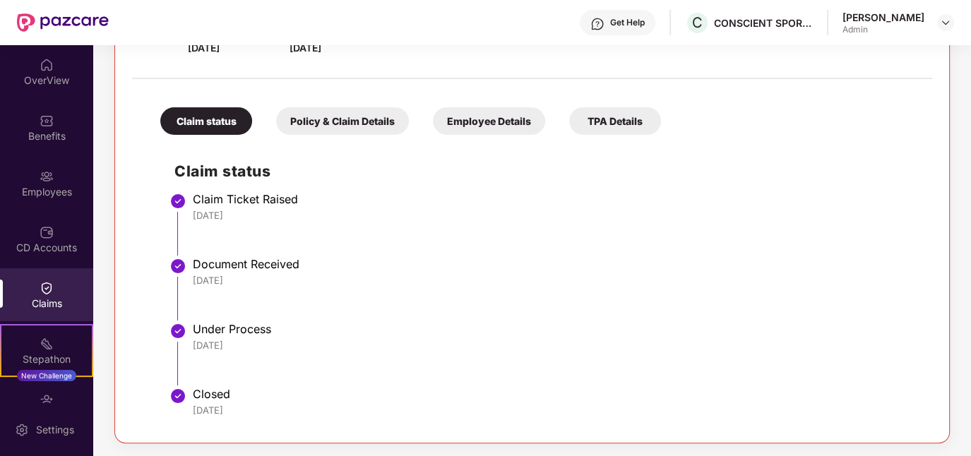
click at [357, 127] on div "Policy & Claim Details" at bounding box center [342, 121] width 133 height 28
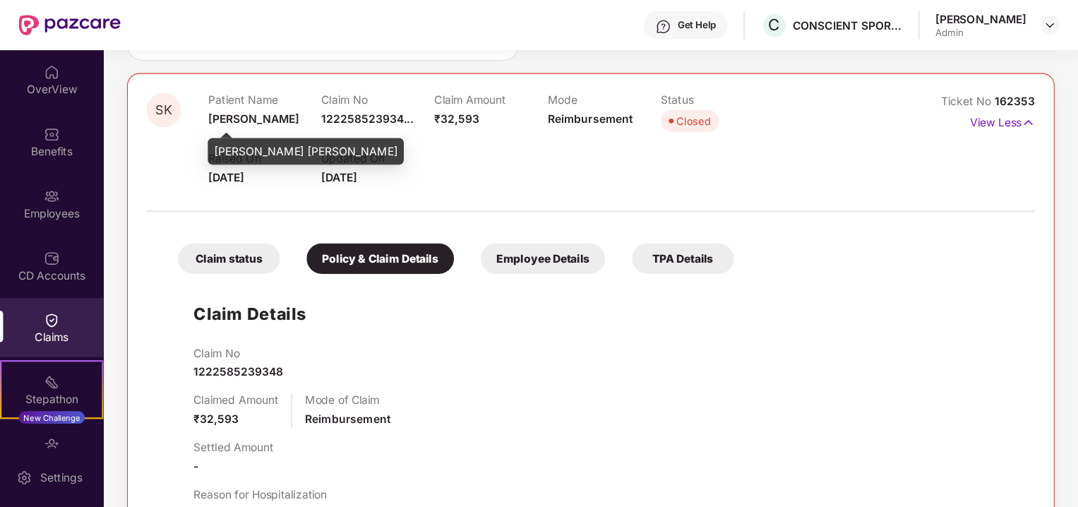
scroll to position [136, 0]
